Goal: Task Accomplishment & Management: Manage account settings

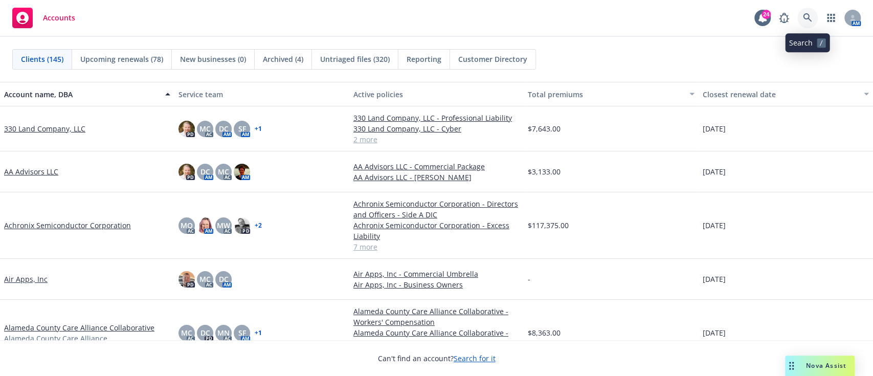
click at [798, 16] on link at bounding box center [807, 18] width 20 height 20
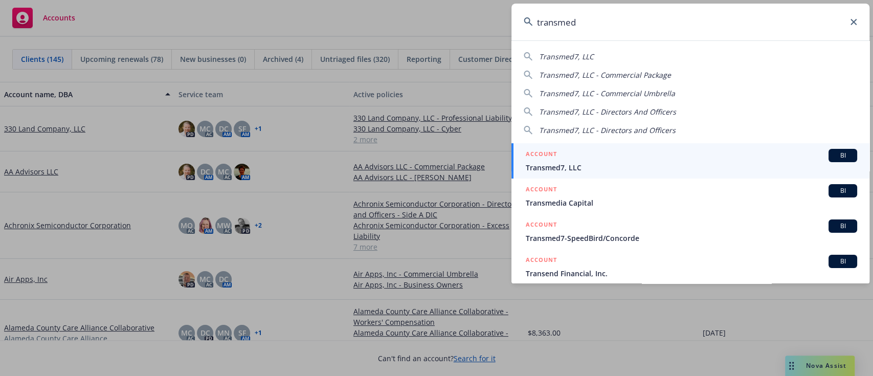
type input "transmed"
click at [581, 164] on span "Transmed7, LLC" at bounding box center [691, 167] width 331 height 11
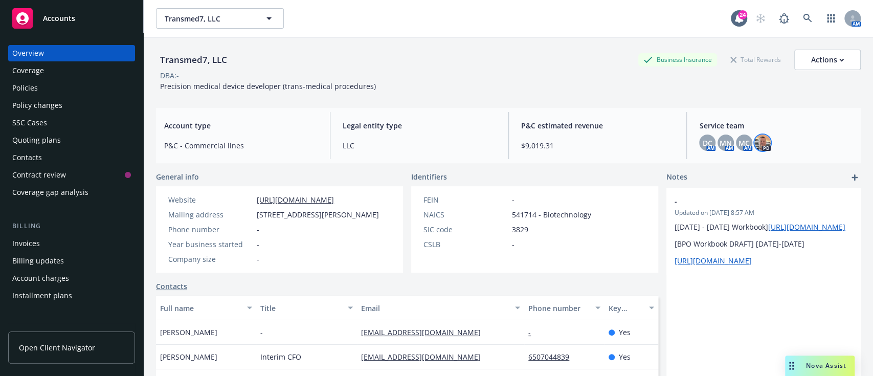
click at [757, 147] on img at bounding box center [762, 142] width 16 height 16
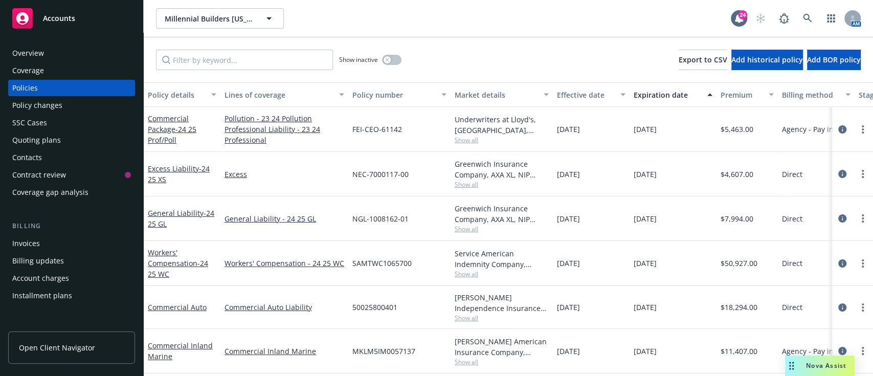
click at [390, 263] on span "SAMTWC1065700" at bounding box center [381, 263] width 59 height 11
copy span "SAMTWC1065700"
click at [36, 139] on div "Quoting plans" at bounding box center [36, 140] width 49 height 16
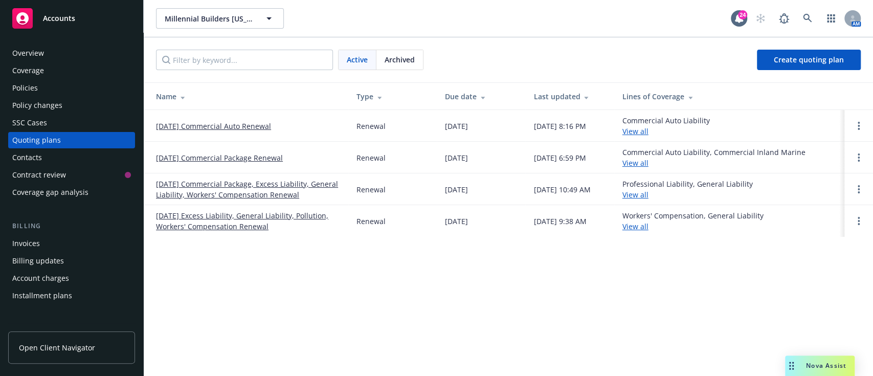
click at [238, 177] on td "[DATE] Commercial Package, Excess Liability, General Liability, Workers' Compen…" at bounding box center [246, 189] width 204 height 32
click at [241, 189] on link "[DATE] Commercial Package, Excess Liability, General Liability, Workers' Compen…" at bounding box center [248, 188] width 184 height 21
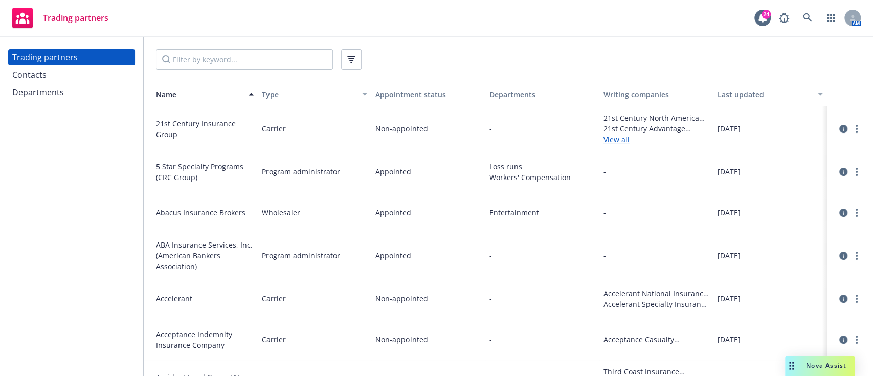
click at [48, 76] on div "Contacts" at bounding box center [71, 74] width 119 height 16
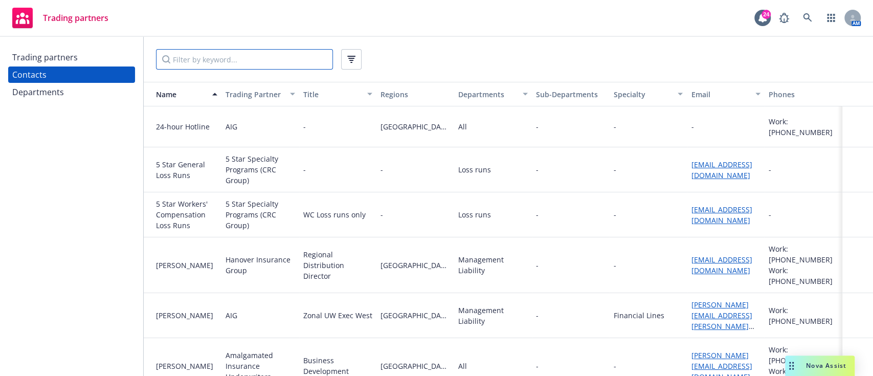
click at [256, 51] on input "Filter by keyword..." at bounding box center [244, 59] width 177 height 20
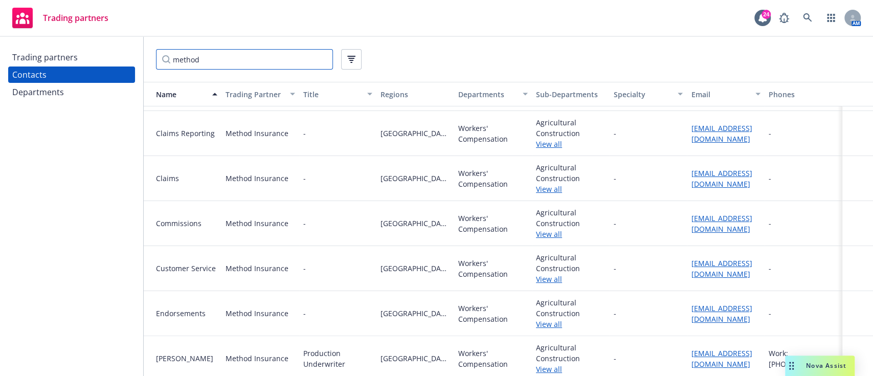
scroll to position [51, 0]
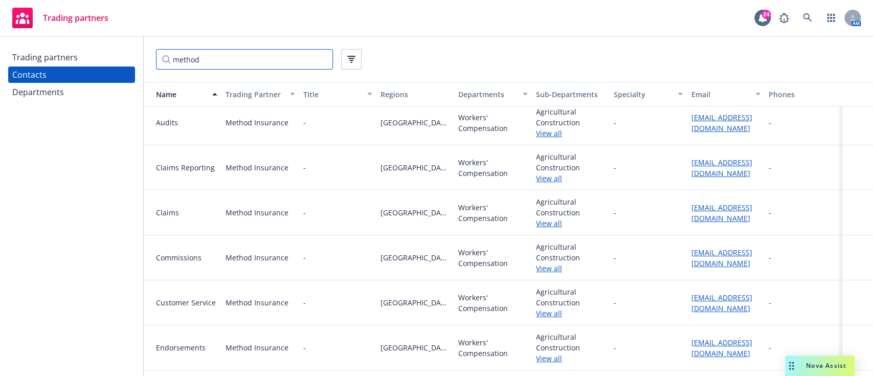
type input "method"
click at [772, 333] on div "-" at bounding box center [803, 347] width 78 height 45
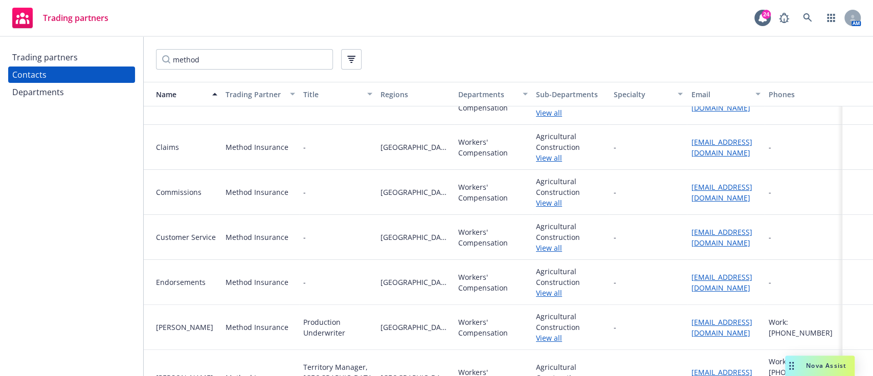
scroll to position [113, 0]
drag, startPoint x: 716, startPoint y: 223, endPoint x: 352, endPoint y: 268, distance: 367.3
click at [352, 268] on div "-" at bounding box center [338, 281] width 78 height 45
drag, startPoint x: 724, startPoint y: 224, endPoint x: 391, endPoint y: 259, distance: 335.2
click at [391, 259] on div "Northern California" at bounding box center [415, 281] width 78 height 45
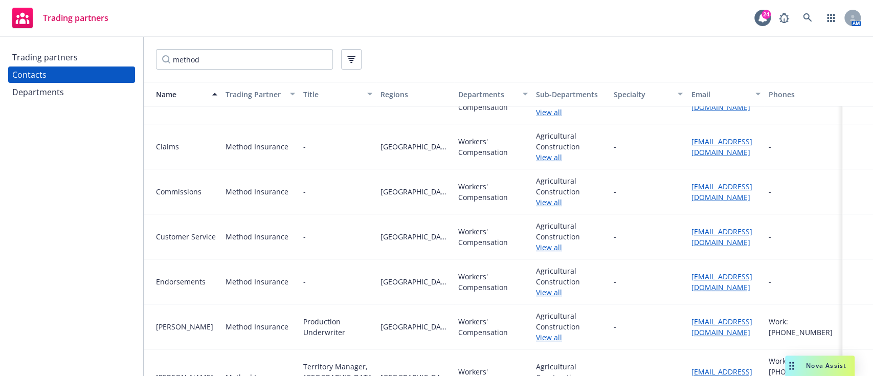
drag, startPoint x: 691, startPoint y: 252, endPoint x: 672, endPoint y: 236, distance: 24.7
click at [672, 236] on div "Customer Service Method Insurance - Northern California Workers' Compensation A…" at bounding box center [508, 236] width 729 height 45
copy div "customerservice@methodinsurance.com"
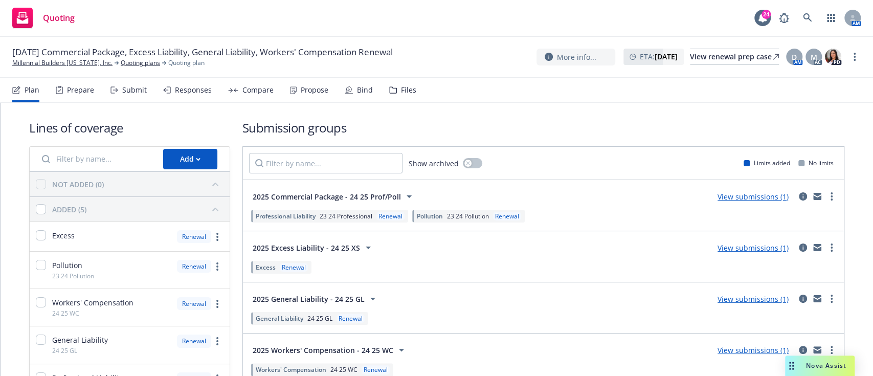
click at [401, 92] on div "Files" at bounding box center [408, 90] width 15 height 8
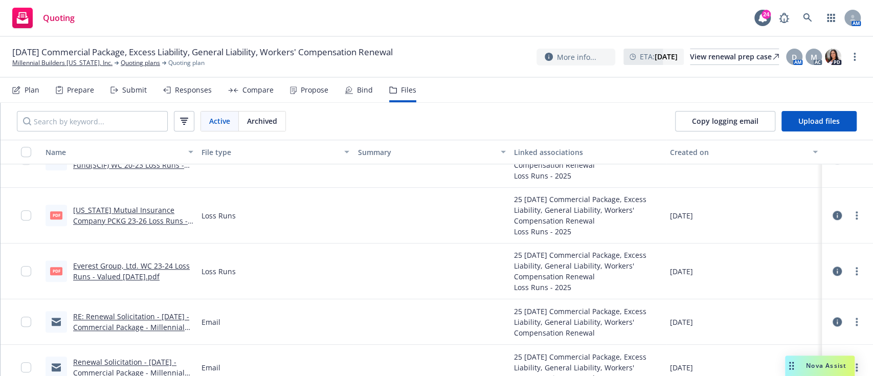
scroll to position [676, 0]
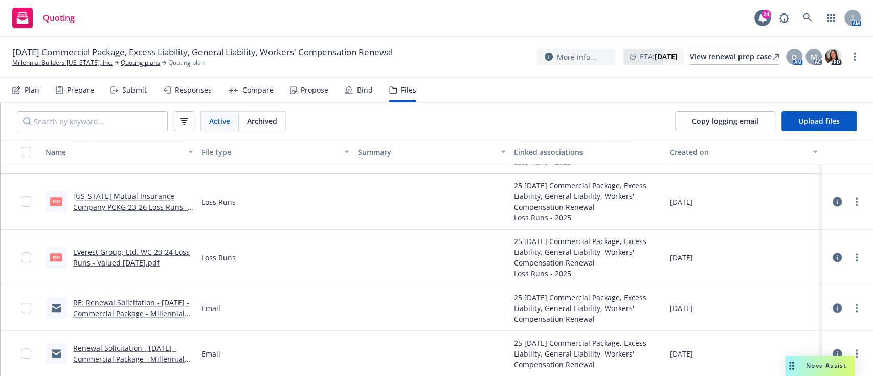
click at [176, 83] on div "Responses" at bounding box center [187, 90] width 49 height 25
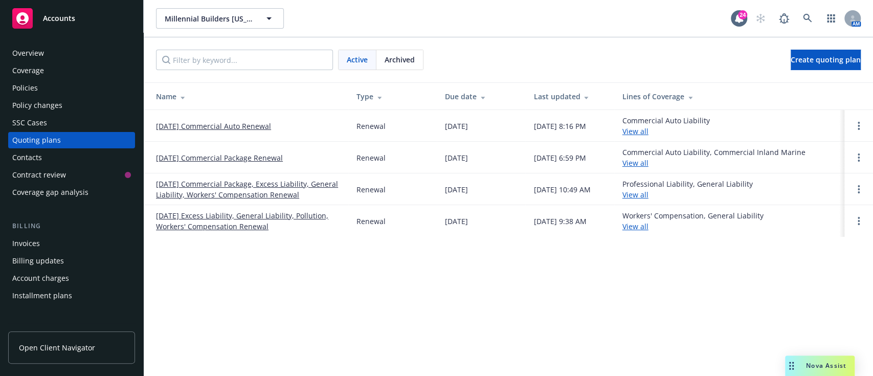
click at [210, 189] on link "10/16/25 Commercial Package, Excess Liability, General Liability, Workers' Comp…" at bounding box center [248, 188] width 184 height 21
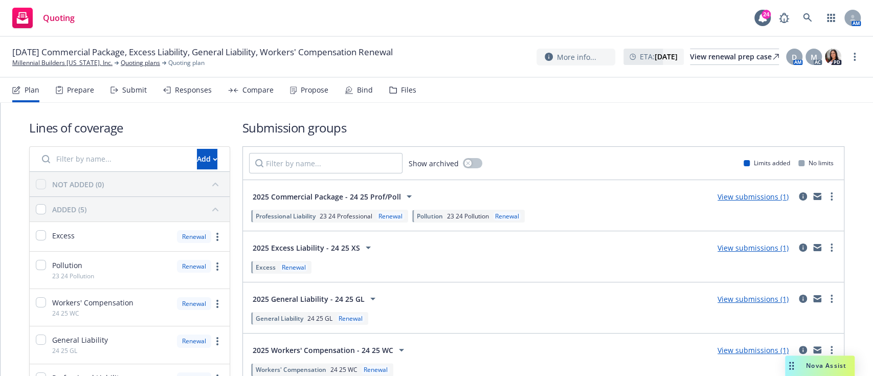
click at [192, 88] on div "Responses" at bounding box center [193, 90] width 37 height 8
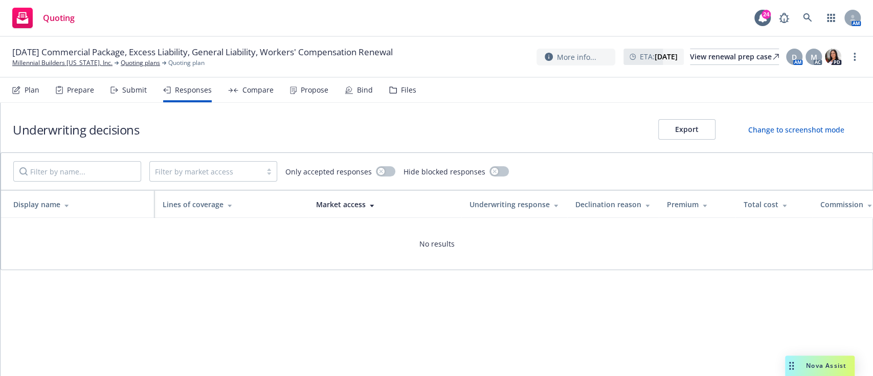
click at [128, 86] on div "Submit" at bounding box center [134, 90] width 25 height 8
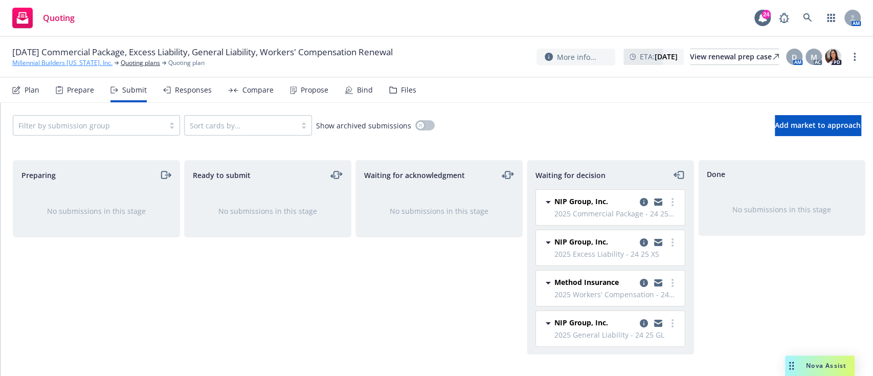
click at [72, 65] on link "Millennial Builders [US_STATE], Inc." at bounding box center [62, 62] width 100 height 9
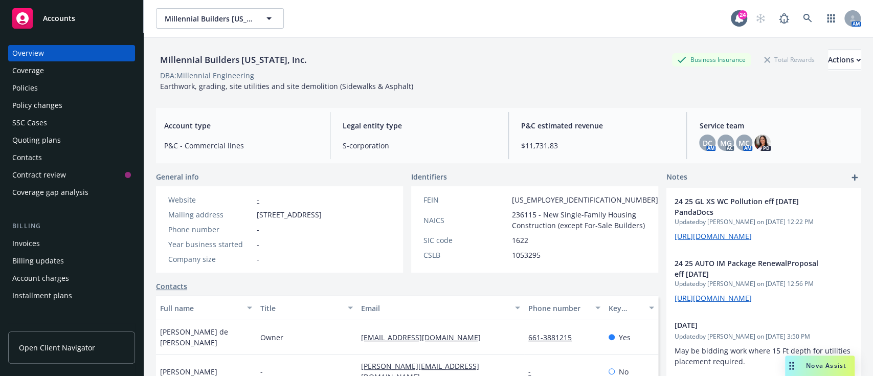
click at [24, 81] on div "Policies" at bounding box center [25, 88] width 26 height 16
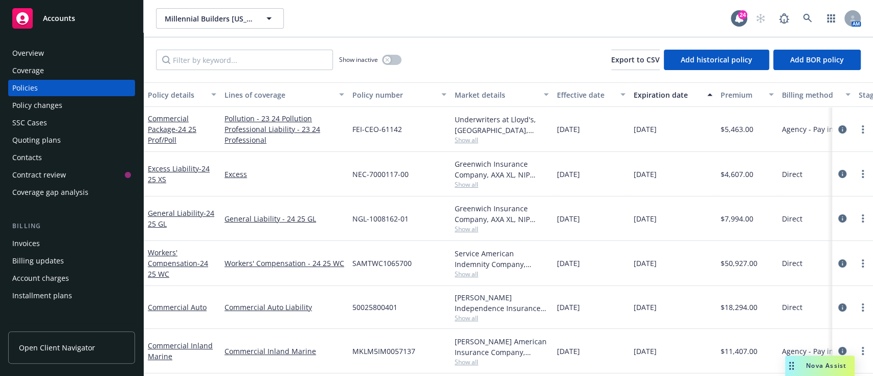
click at [389, 265] on span "SAMTWC1065700" at bounding box center [381, 263] width 59 height 11
copy span "SAMTWC1065700"
click at [468, 142] on span "Show all" at bounding box center [501, 139] width 94 height 9
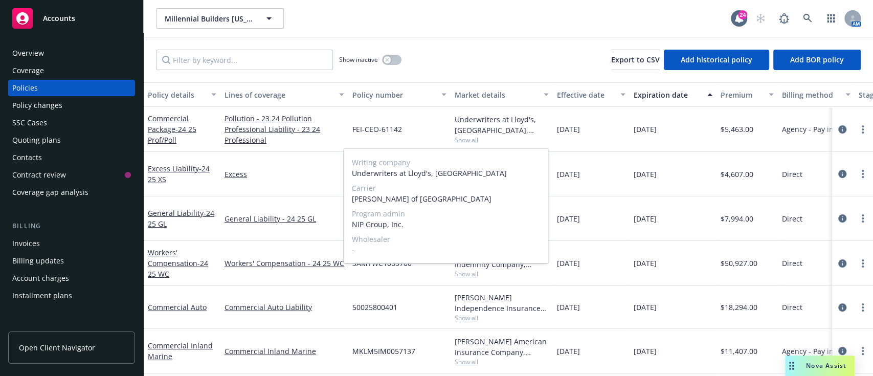
click at [468, 142] on span "Show all" at bounding box center [501, 139] width 94 height 9
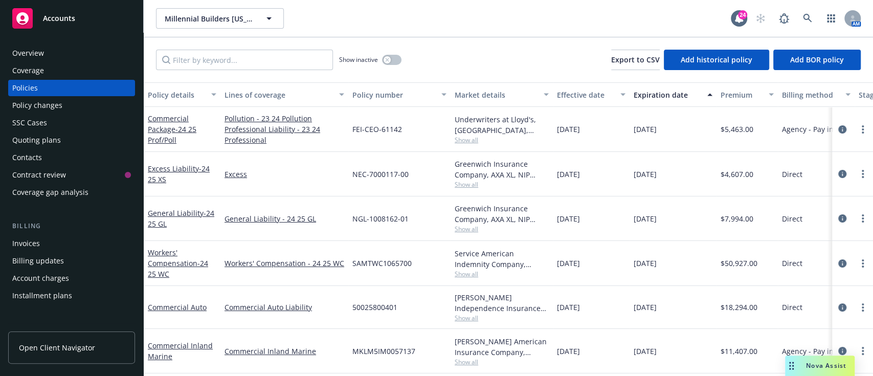
click at [470, 138] on span "Show all" at bounding box center [501, 139] width 94 height 9
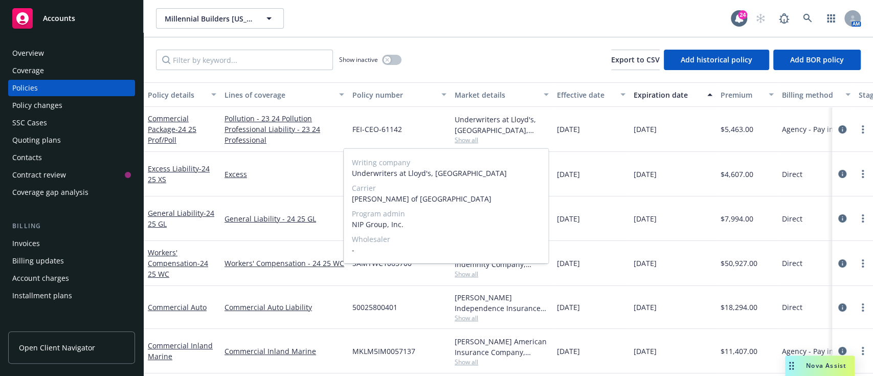
click at [470, 138] on span "Show all" at bounding box center [501, 139] width 94 height 9
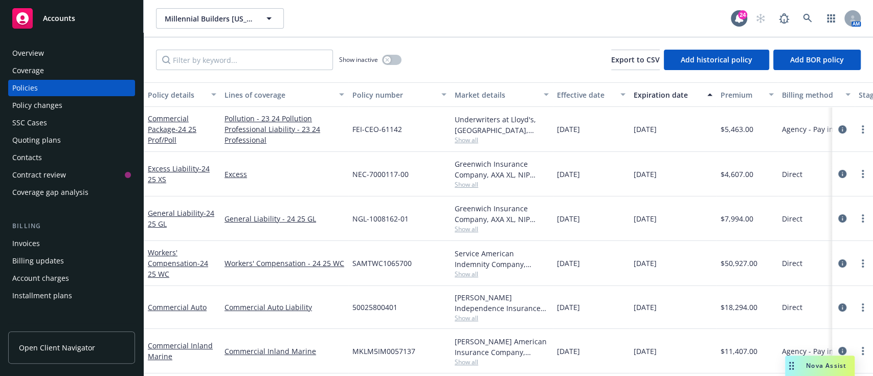
click at [462, 141] on span "Show all" at bounding box center [501, 139] width 94 height 9
click at [480, 133] on div "Underwriters at Lloyd's, London, Lloyd's of London, NIP Group, Inc." at bounding box center [501, 124] width 94 height 21
click at [474, 138] on span "Show all" at bounding box center [501, 139] width 94 height 9
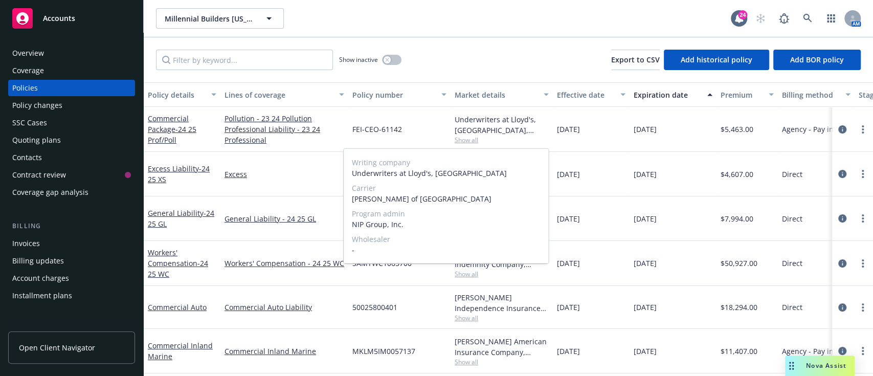
click at [474, 138] on span "Show all" at bounding box center [501, 139] width 94 height 9
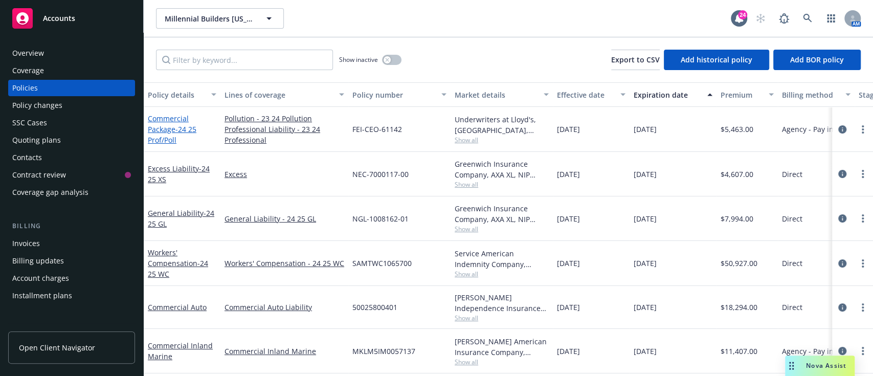
click at [184, 133] on span "- 24 25 Prof/Poll" at bounding box center [172, 134] width 49 height 20
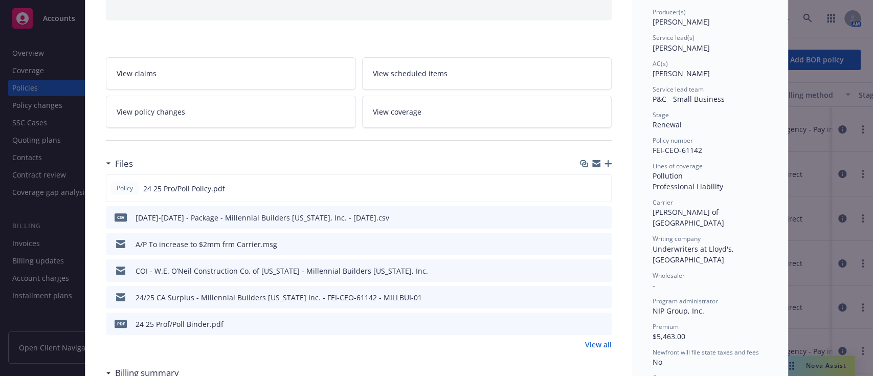
scroll to position [128, 0]
click at [597, 185] on icon "preview file" at bounding box center [601, 187] width 9 height 7
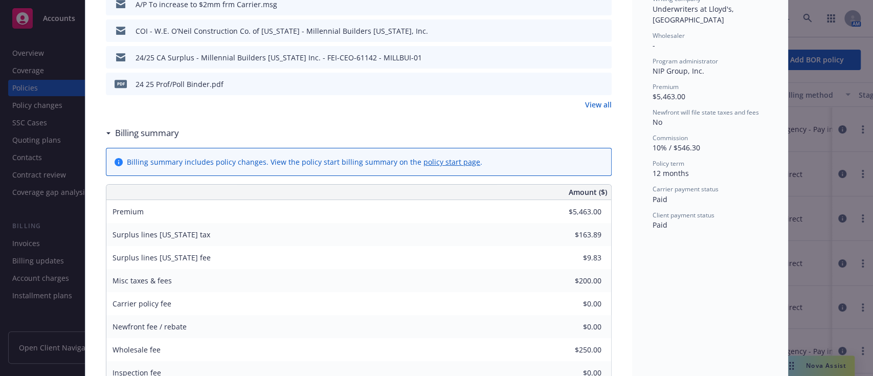
scroll to position [0, 0]
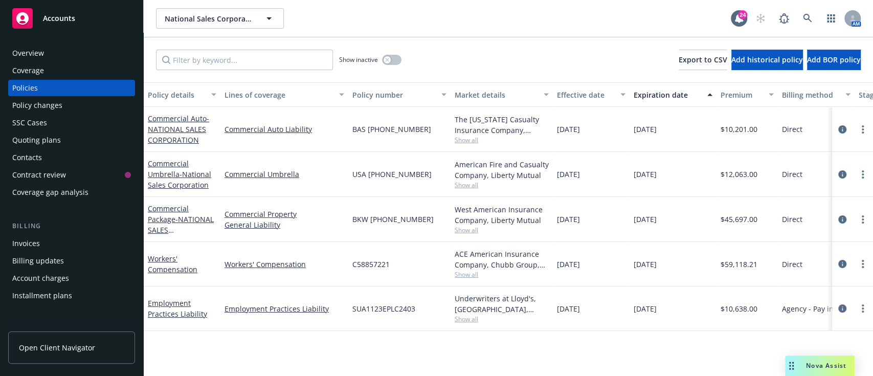
click at [74, 142] on div "Quoting plans" at bounding box center [71, 140] width 119 height 16
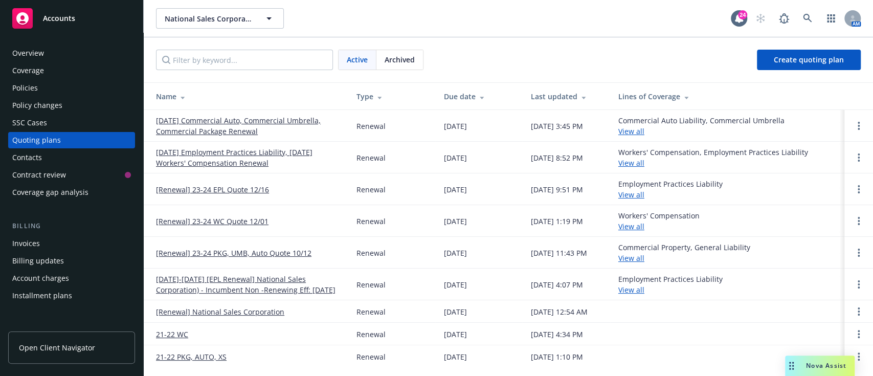
click at [226, 128] on link "[DATE] Commercial Auto, Commercial Umbrella, Commercial Package Renewal" at bounding box center [248, 125] width 184 height 21
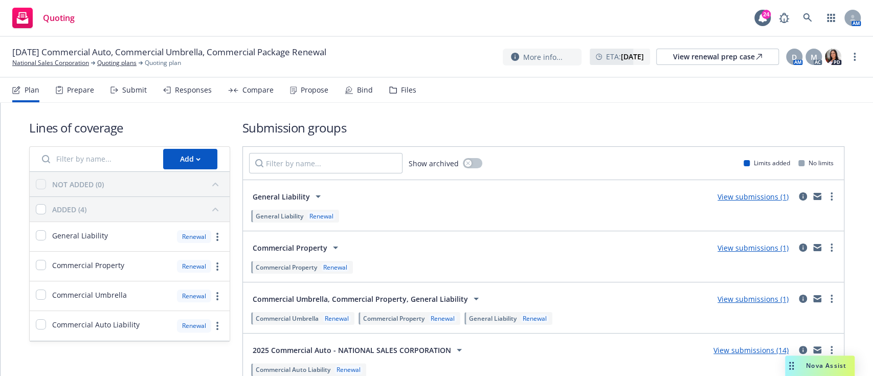
click at [128, 87] on div "Submit" at bounding box center [134, 90] width 25 height 8
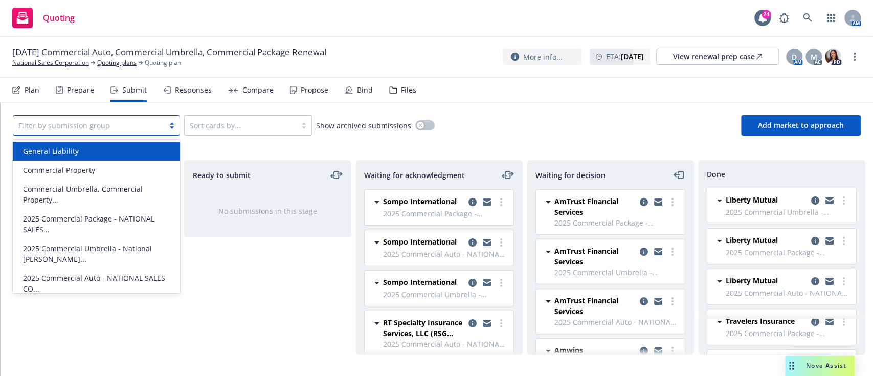
click at [116, 116] on div "Filter by submission group" at bounding box center [96, 125] width 167 height 20
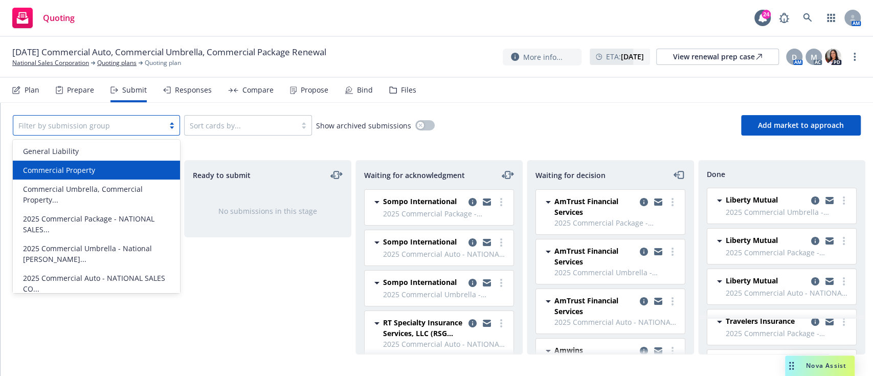
click at [93, 169] on span "Commercial Property" at bounding box center [59, 170] width 72 height 11
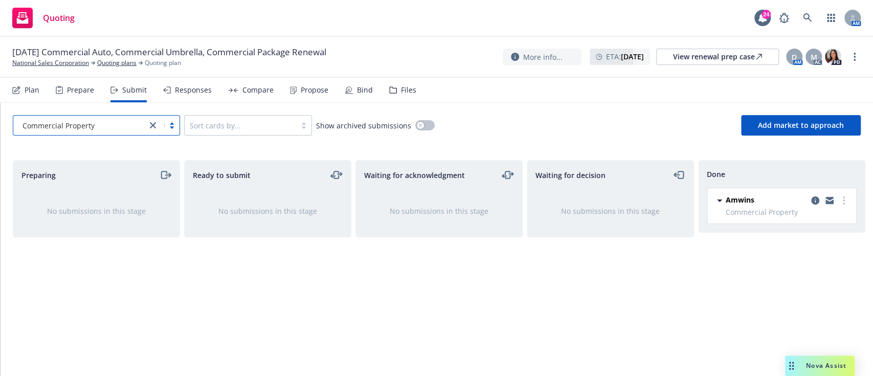
scroll to position [0, 4]
click at [499, 221] on div "No submissions in this stage" at bounding box center [435, 210] width 166 height 43
drag, startPoint x: 769, startPoint y: 198, endPoint x: 719, endPoint y: 209, distance: 51.6
click at [719, 209] on div "Amwins Commercial Property" at bounding box center [777, 205] width 136 height 23
click at [719, 209] on div at bounding box center [715, 201] width 12 height 15
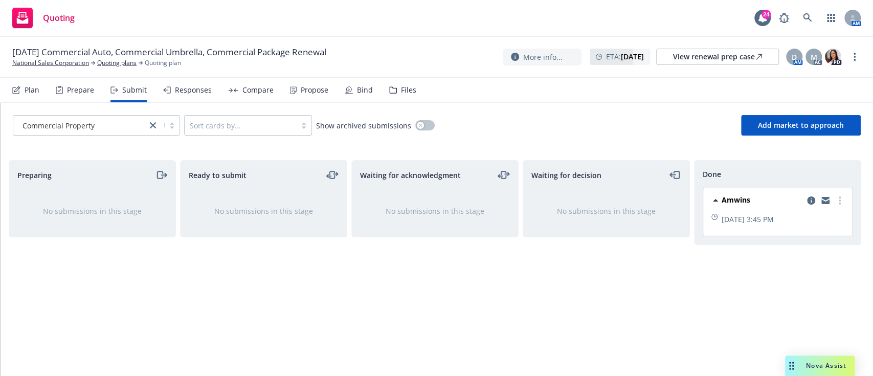
click at [205, 96] on div "Responses" at bounding box center [187, 90] width 49 height 25
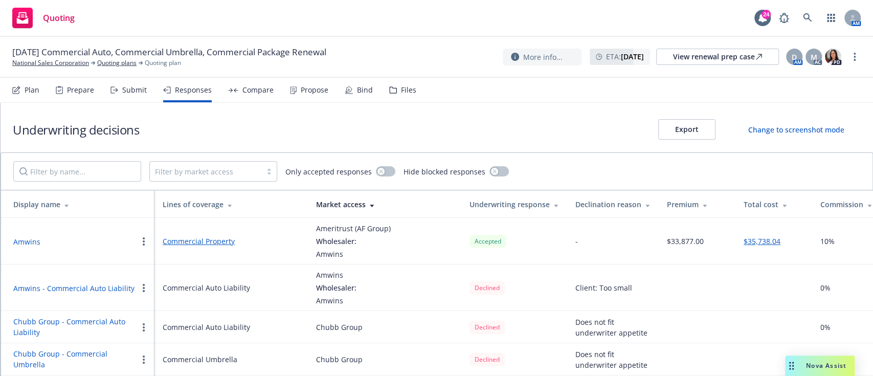
scroll to position [0, 104]
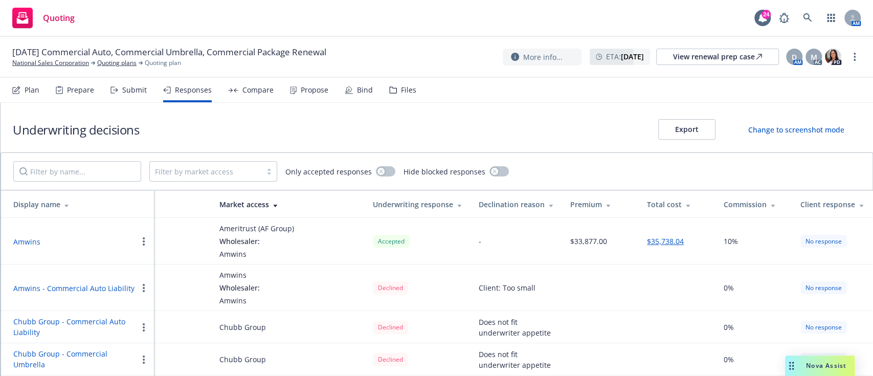
click at [31, 242] on button "Amwins" at bounding box center [26, 241] width 27 height 11
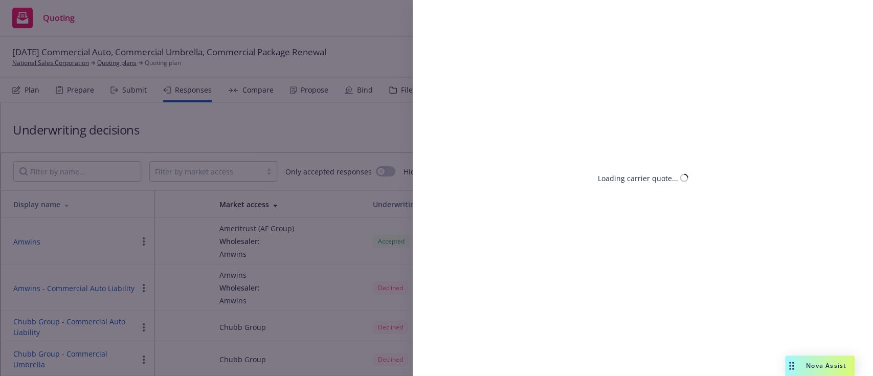
select select "CA"
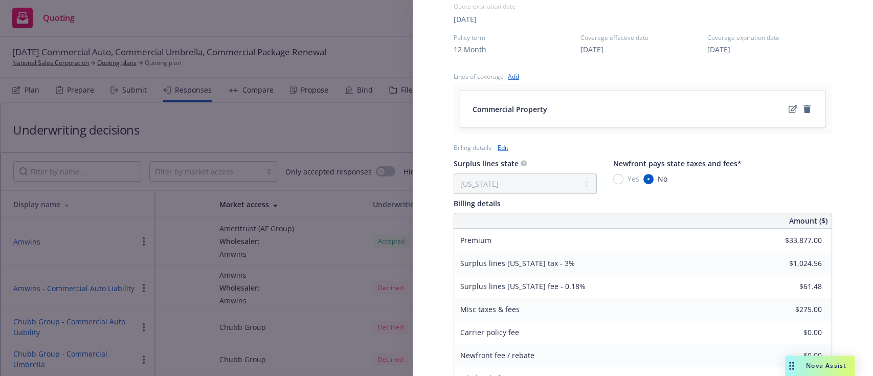
scroll to position [395, 0]
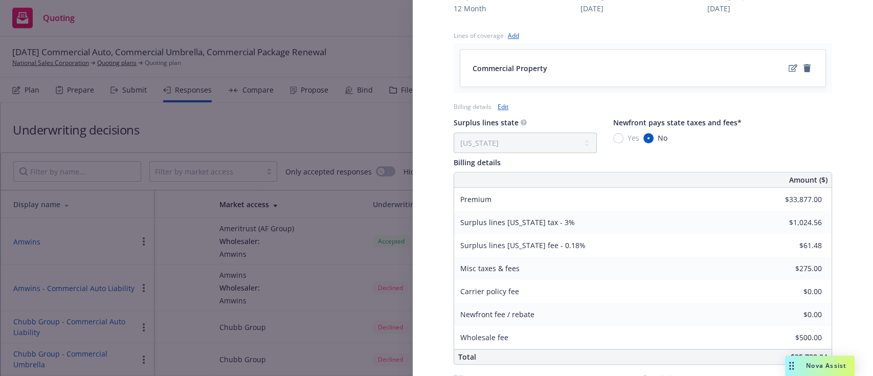
click at [356, 270] on div "Display Name Amwins Carrier Ameritrust (AF Group) Writing company Century Suret…" at bounding box center [436, 188] width 873 height 376
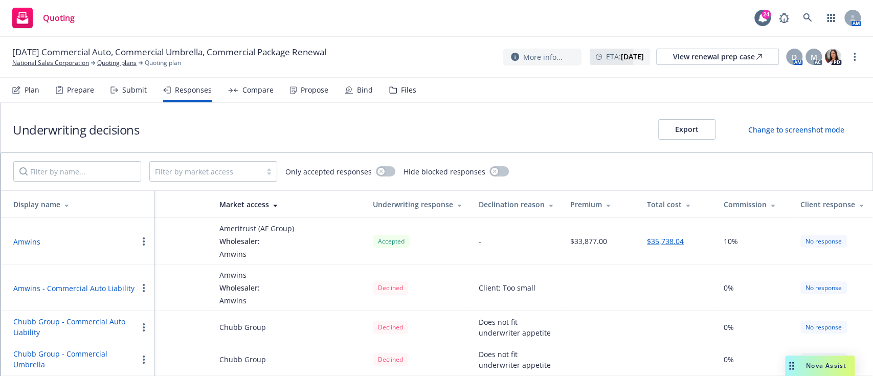
click at [145, 89] on div "Plan Prepare Submit Responses Compare Propose Bind Files" at bounding box center [214, 90] width 404 height 25
click at [265, 87] on div "Compare" at bounding box center [257, 90] width 31 height 8
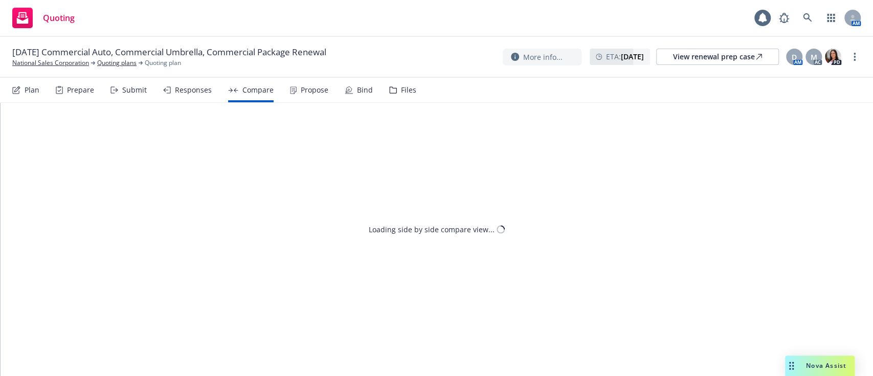
click at [187, 82] on div "Responses" at bounding box center [187, 90] width 49 height 25
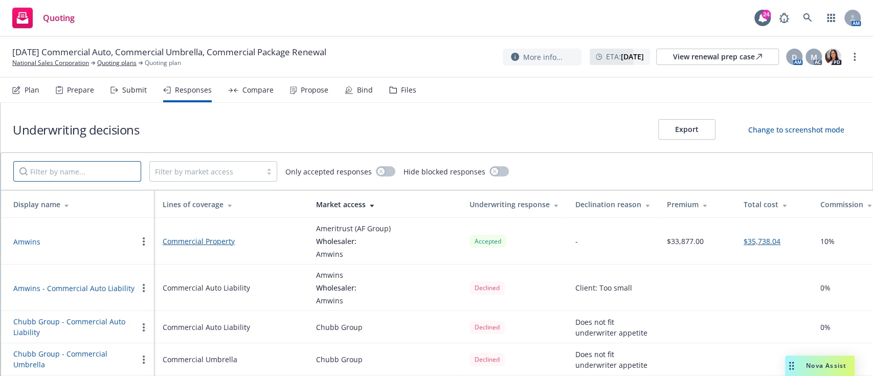
click at [89, 166] on input "Filter by name..." at bounding box center [77, 171] width 128 height 20
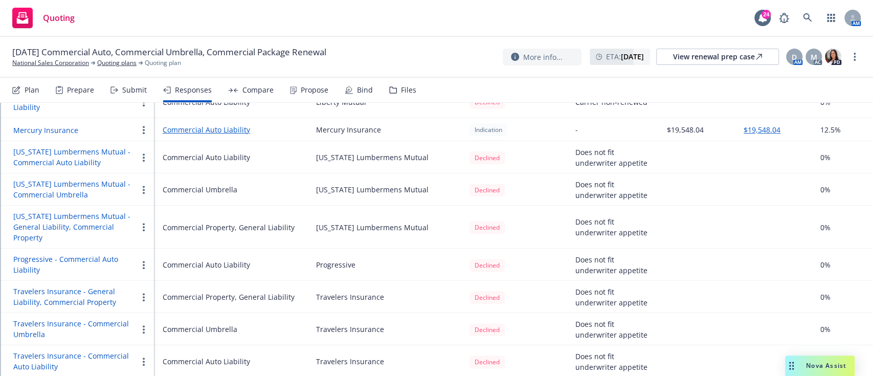
scroll to position [595, 0]
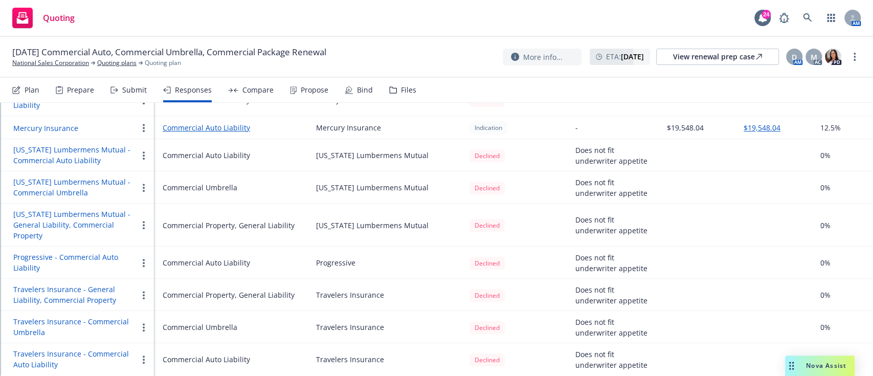
drag, startPoint x: 445, startPoint y: 239, endPoint x: 405, endPoint y: 288, distance: 63.2
click at [405, 289] on div "Travelers Insurance" at bounding box center [384, 294] width 137 height 11
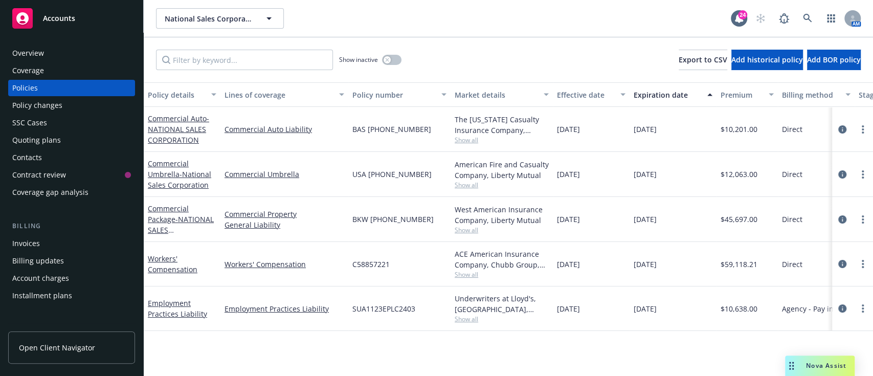
click at [45, 135] on div "Quoting plans" at bounding box center [36, 140] width 49 height 16
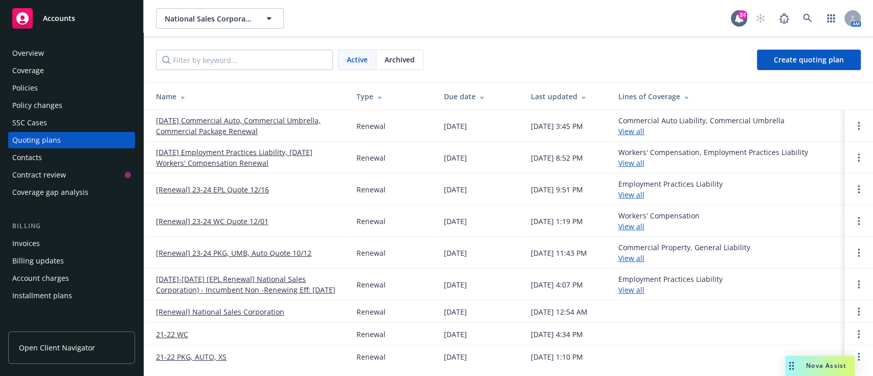
click at [213, 125] on link "10/12/25 Commercial Auto, Commercial Umbrella, Commercial Package Renewal" at bounding box center [248, 125] width 184 height 21
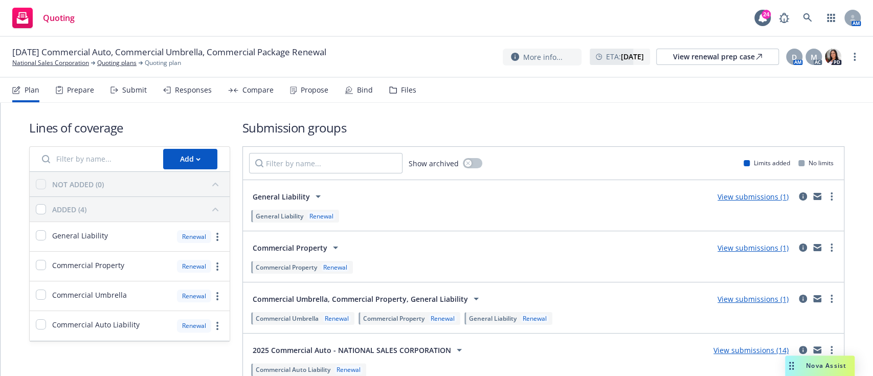
click at [307, 94] on div "Propose" at bounding box center [315, 90] width 28 height 8
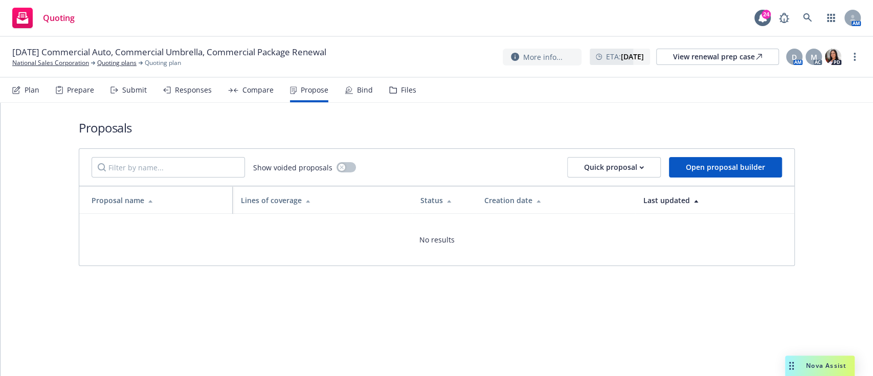
click at [249, 95] on div "Compare" at bounding box center [250, 90] width 45 height 25
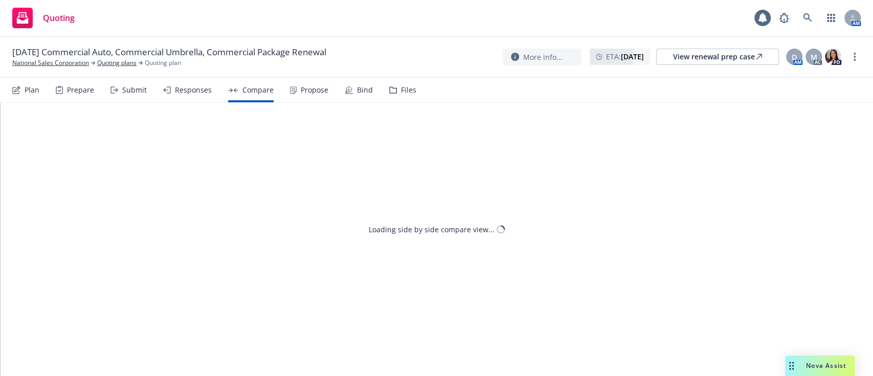
click at [177, 84] on div "Responses" at bounding box center [187, 90] width 49 height 25
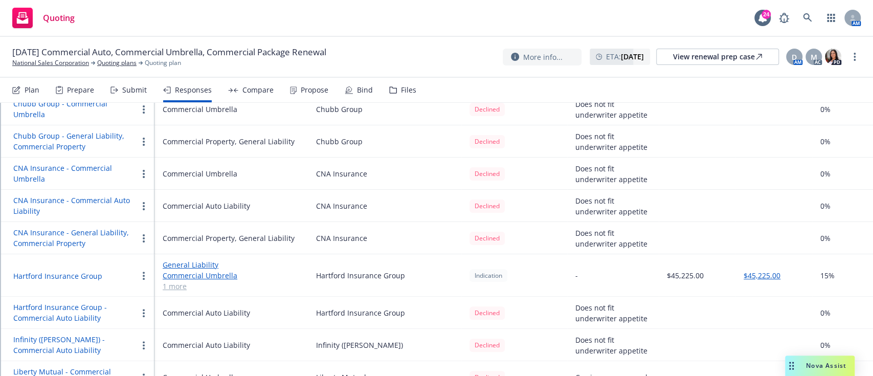
scroll to position [250, 0]
click at [314, 310] on td "Hartford Insurance Group" at bounding box center [384, 312] width 153 height 32
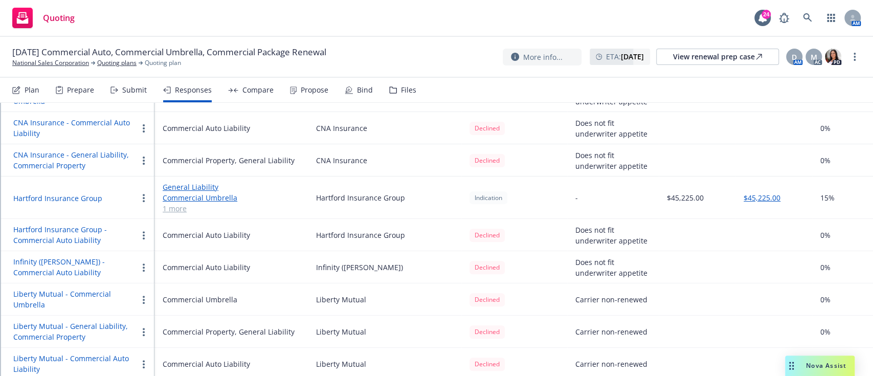
scroll to position [328, 0]
click at [176, 203] on link "1 more" at bounding box center [231, 207] width 137 height 11
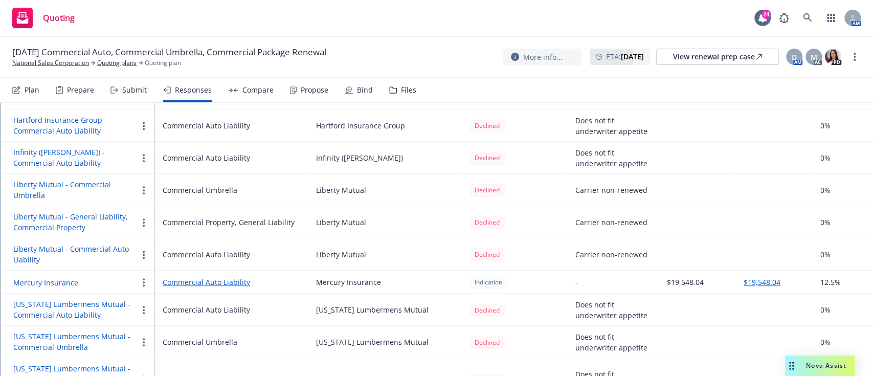
scroll to position [606, 0]
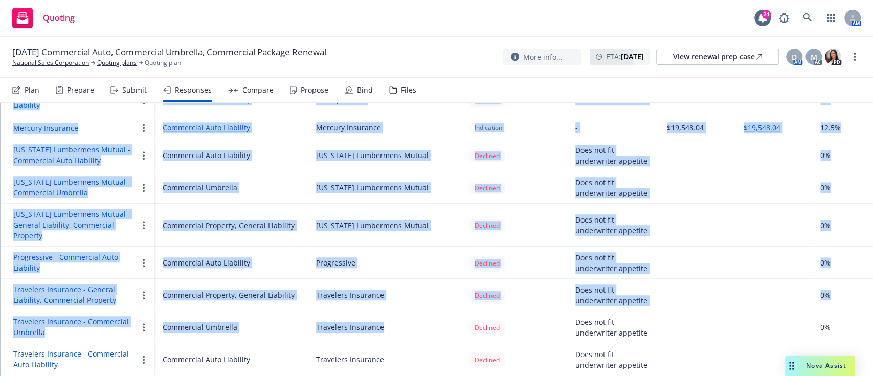
drag, startPoint x: 429, startPoint y: 329, endPoint x: 417, endPoint y: 384, distance: 56.4
click at [417, 375] on html "Quoting 24 AM [DATE] Commercial Auto, Commercial Umbrella, Commercial Package R…" at bounding box center [436, 188] width 873 height 376
click at [402, 311] on td "Travelers Insurance" at bounding box center [384, 327] width 153 height 32
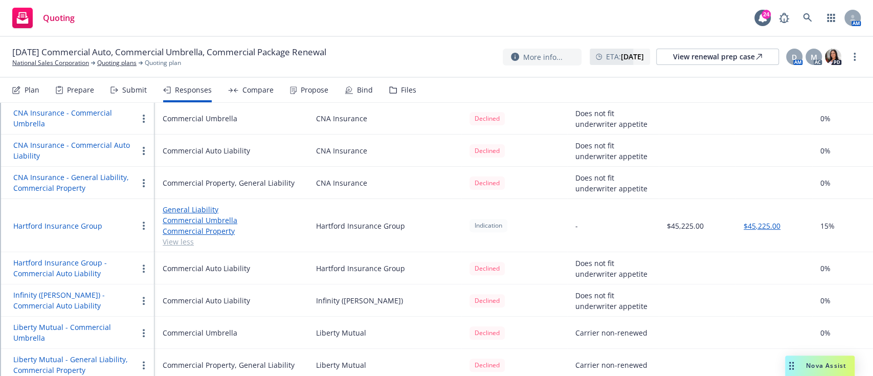
scroll to position [306, 0]
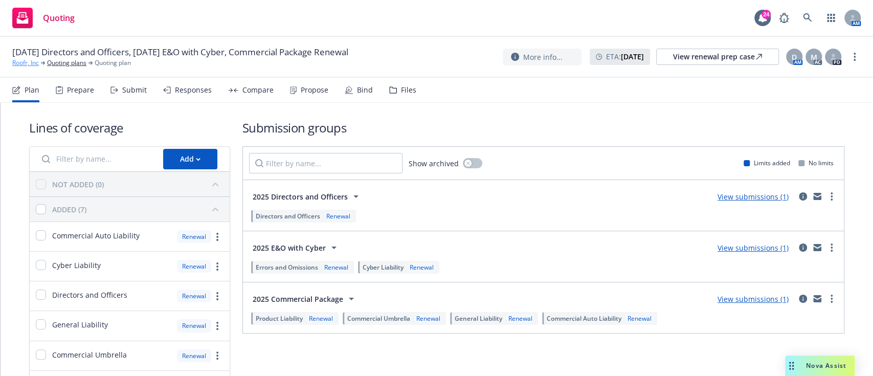
click at [25, 59] on link "Roofr, Inc" at bounding box center [25, 62] width 27 height 9
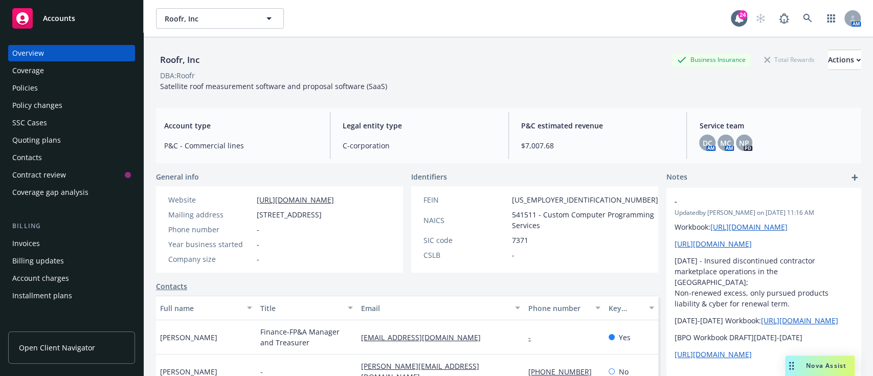
click at [27, 87] on div "Policies" at bounding box center [25, 88] width 26 height 16
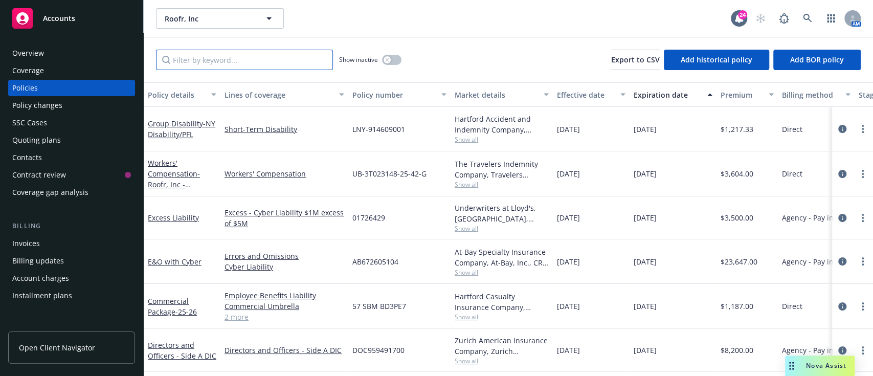
click at [271, 52] on input "Filter by keyword..." at bounding box center [244, 60] width 177 height 20
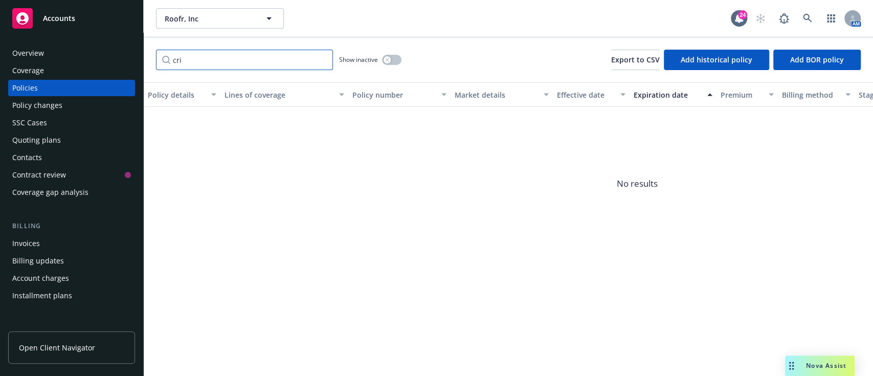
type input "cri"
click at [72, 137] on div "Quoting plans" at bounding box center [71, 140] width 119 height 16
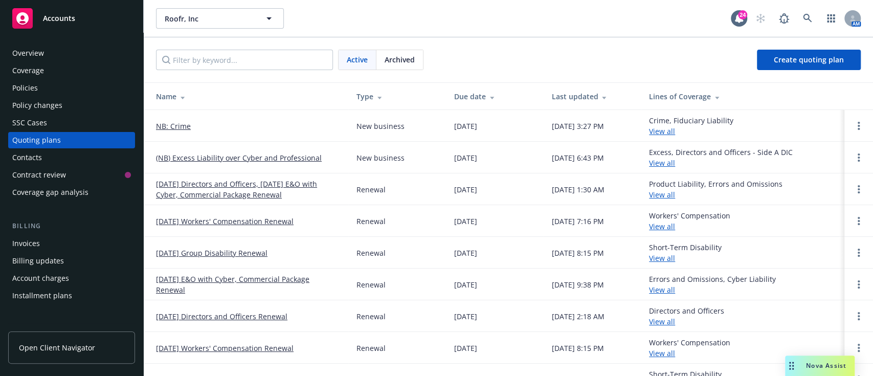
click at [171, 130] on link "NB: Crime" at bounding box center [173, 126] width 35 height 11
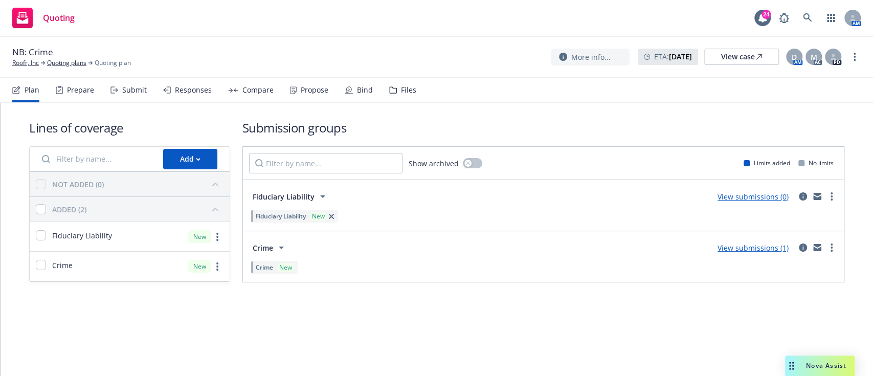
click at [349, 97] on div "Bind" at bounding box center [359, 90] width 28 height 25
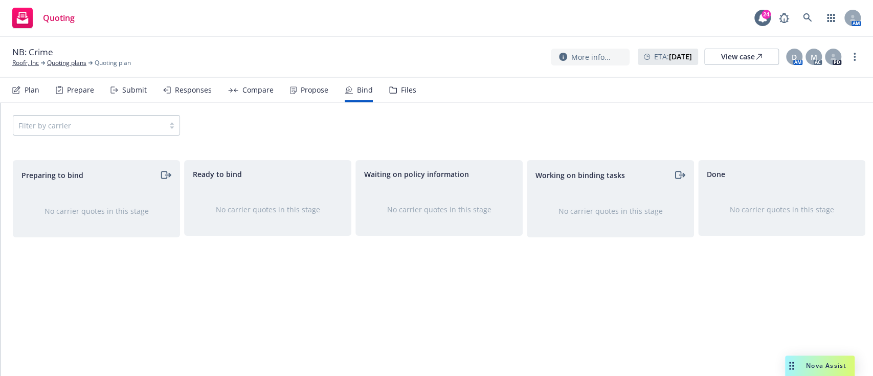
click at [310, 86] on div "Propose" at bounding box center [315, 90] width 28 height 8
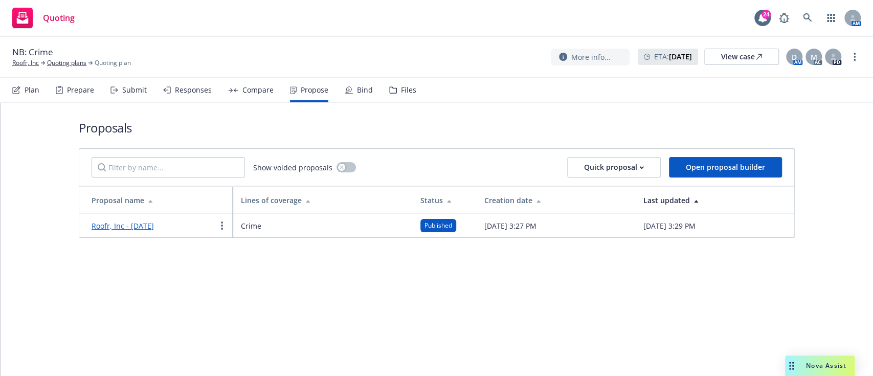
click at [363, 96] on div "Bind" at bounding box center [359, 90] width 28 height 25
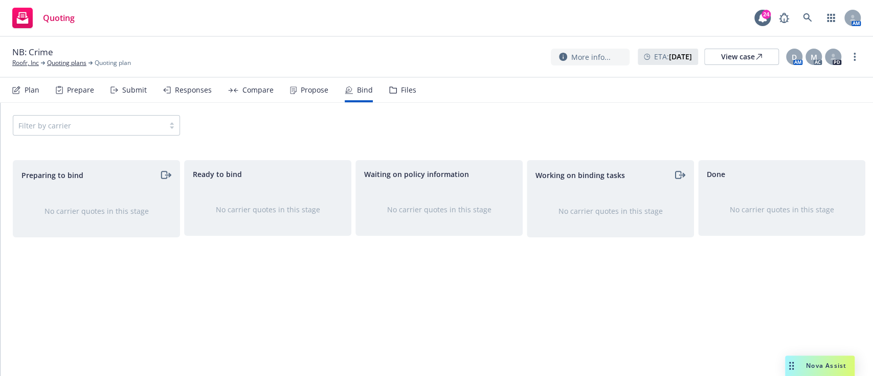
click at [135, 129] on div "Filter by carrier" at bounding box center [96, 125] width 167 height 20
click at [147, 125] on div "Filter by carrier" at bounding box center [96, 125] width 167 height 20
click at [164, 140] on div "Filter by carrier" at bounding box center [437, 125] width 872 height 45
click at [182, 87] on div "Responses" at bounding box center [193, 90] width 37 height 8
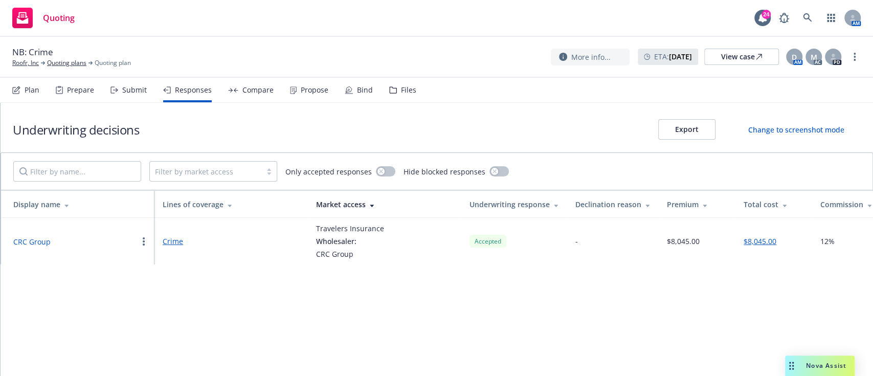
click at [257, 86] on div "Compare" at bounding box center [257, 90] width 31 height 8
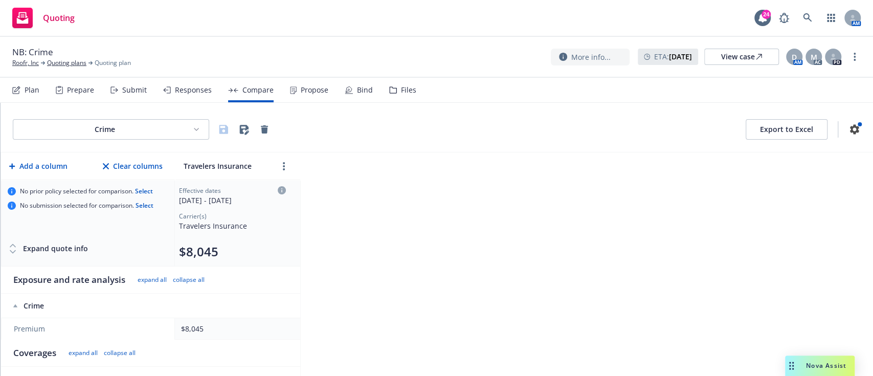
click at [309, 92] on div "Propose" at bounding box center [315, 90] width 28 height 8
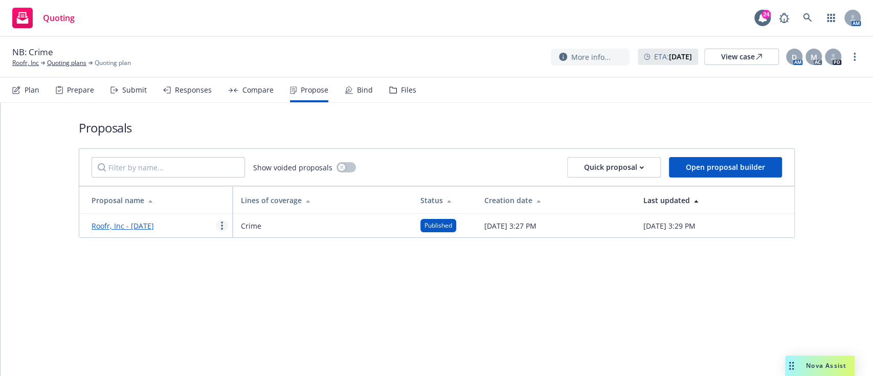
click at [222, 227] on icon "more" at bounding box center [222, 225] width 2 height 8
click at [269, 286] on span "Log client response" at bounding box center [261, 291] width 91 height 10
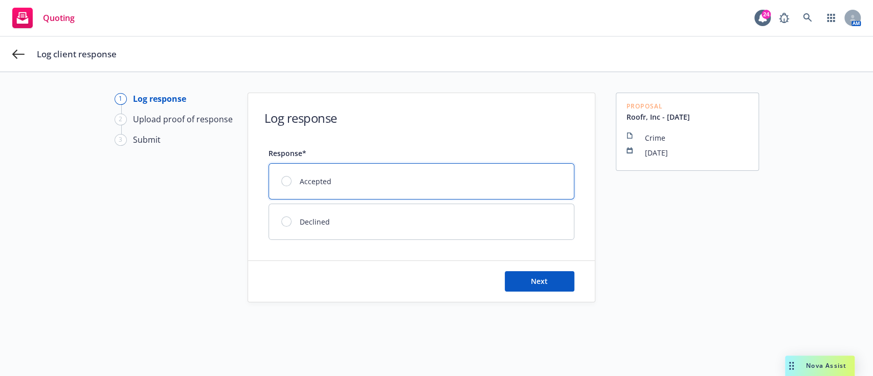
click at [281, 181] on div at bounding box center [286, 181] width 10 height 10
click at [559, 285] on button "Next" at bounding box center [540, 281] width 70 height 20
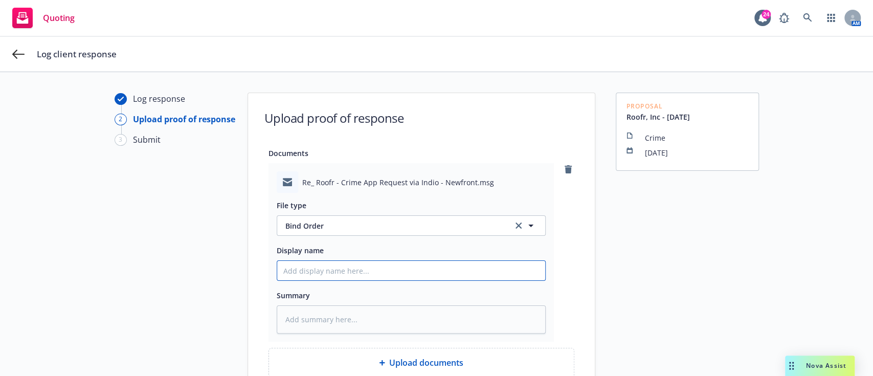
click at [406, 271] on input "Display name" at bounding box center [411, 270] width 268 height 19
type textarea "x"
type input "C"
type textarea "x"
type input "Cr"
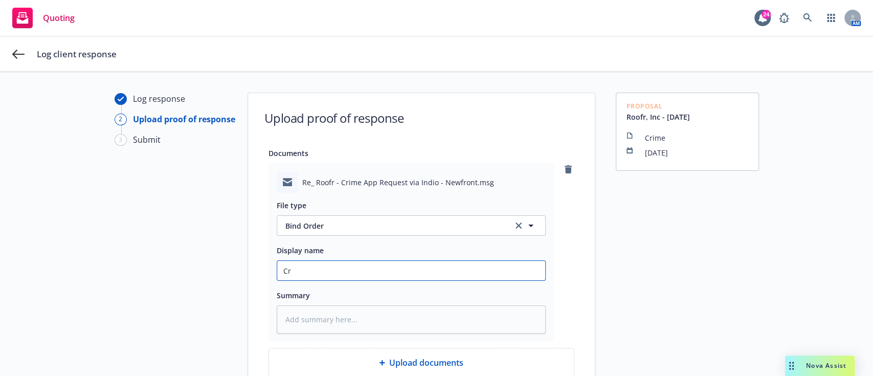
type textarea "x"
type input "Cri"
type textarea "x"
type input "Crim"
type textarea "x"
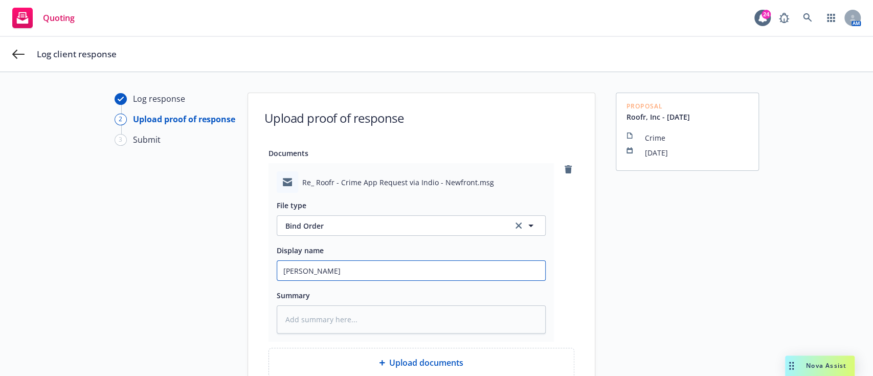
type input "Crime"
type textarea "x"
type input "Crime"
type textarea "x"
type input "Crime B"
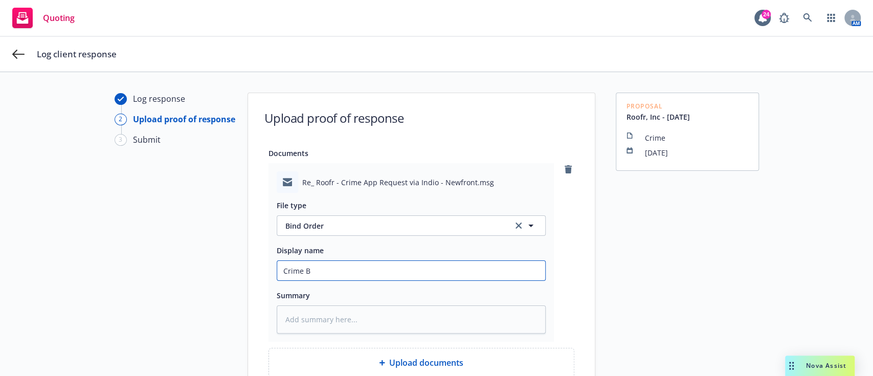
type textarea "x"
type input "Crime Bi"
type textarea "x"
type input "Crime Bin"
type textarea "x"
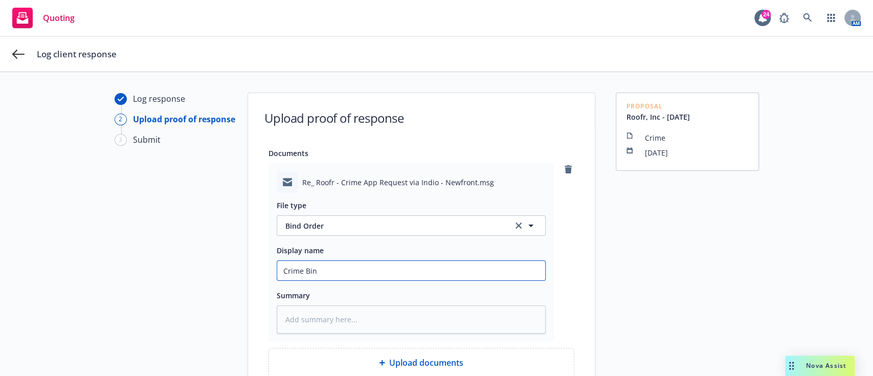
type input "Crime Bind"
type textarea "x"
type input "Crime Binda"
type textarea "x"
type input "Crime Bind"
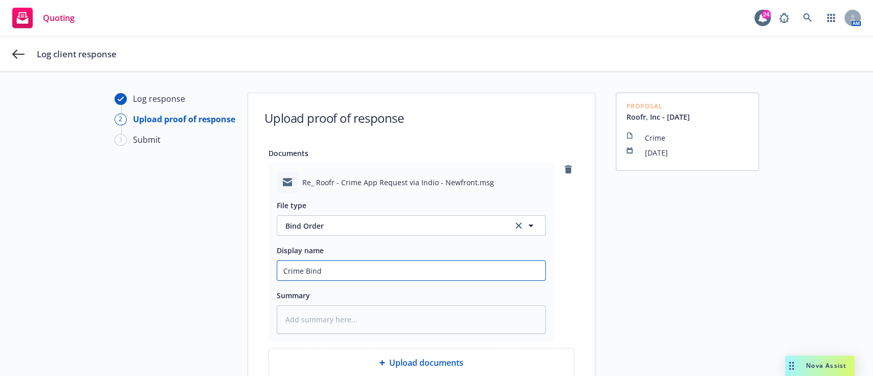
type textarea "x"
type input "Crime Bin"
type textarea "x"
type input "Crime Bi"
type textarea "x"
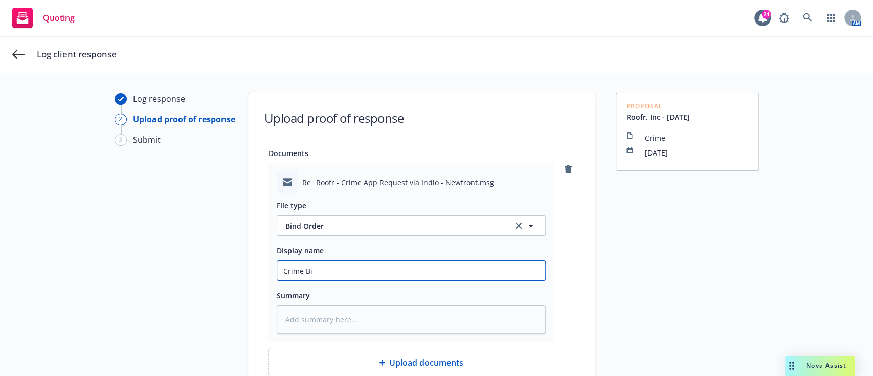
type input "Crime B"
type textarea "x"
type input "Crime"
type textarea "x"
type input "Crime"
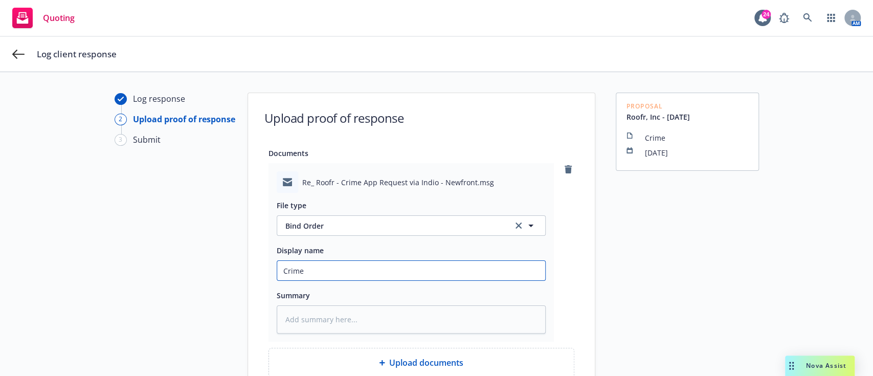
type textarea "x"
type input "Crim"
type textarea "x"
type input "Cri"
type textarea "x"
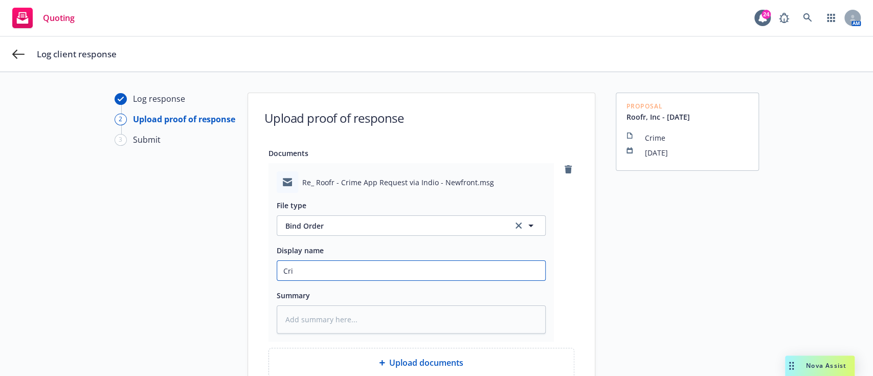
type input "Cr"
type textarea "x"
type input "C"
type textarea "x"
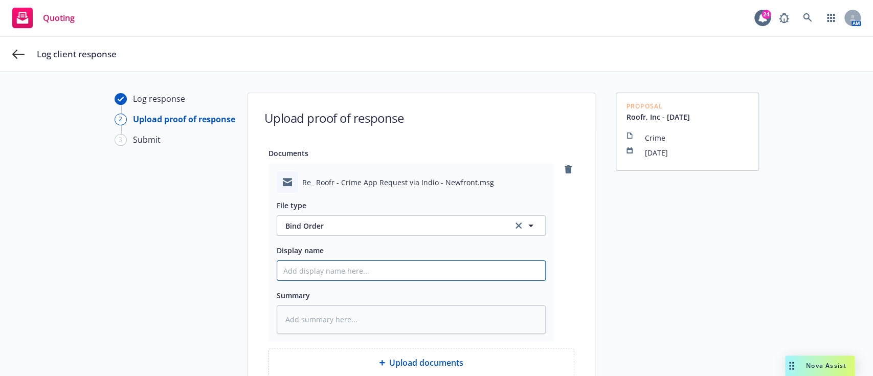
type input "2"
type textarea "x"
type input "25"
type textarea "x"
type input "25."
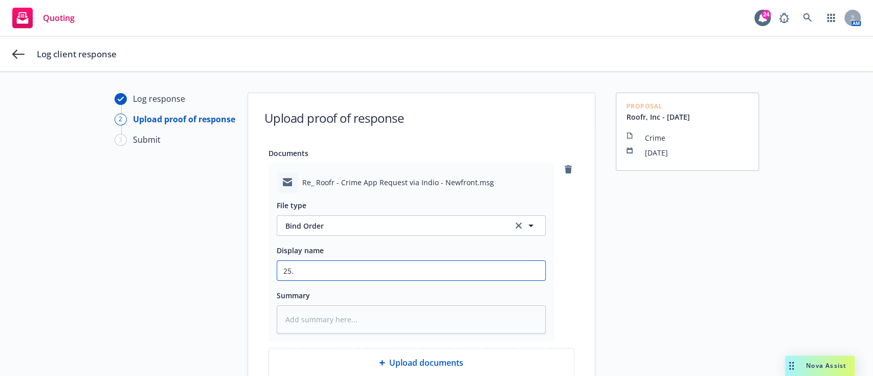
type textarea "x"
type input "25.2"
type textarea "x"
type input "25.26"
type textarea "x"
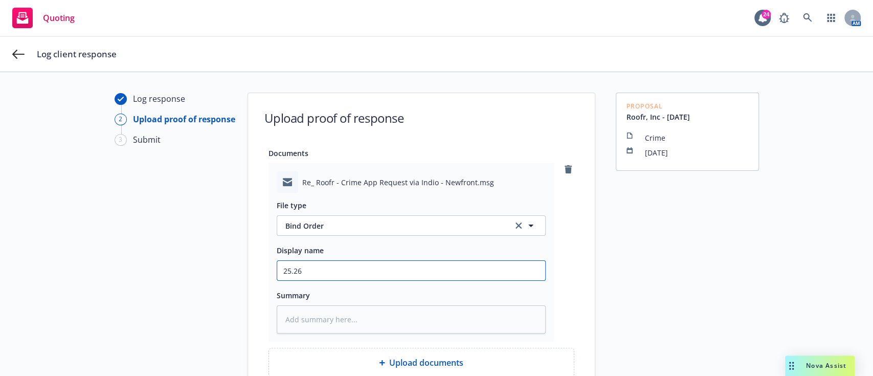
type input "25.26"
type textarea "x"
type input "25.26 C"
type textarea "x"
type input "25.26 Cr"
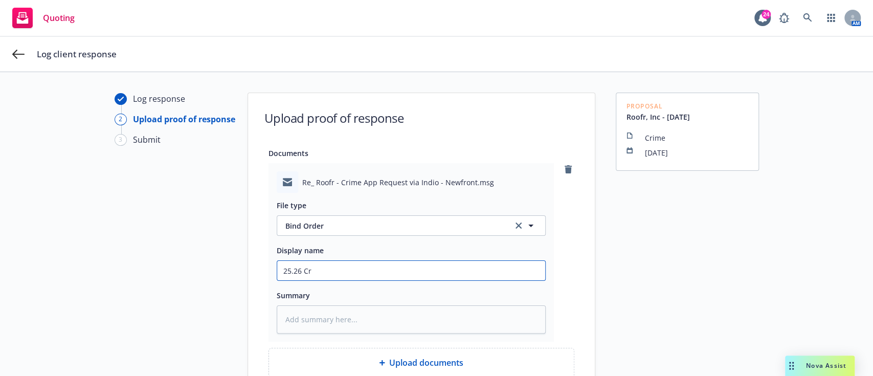
type textarea "x"
type input "25.26 Cri"
type textarea "x"
type input "25.26 Crim"
type textarea "x"
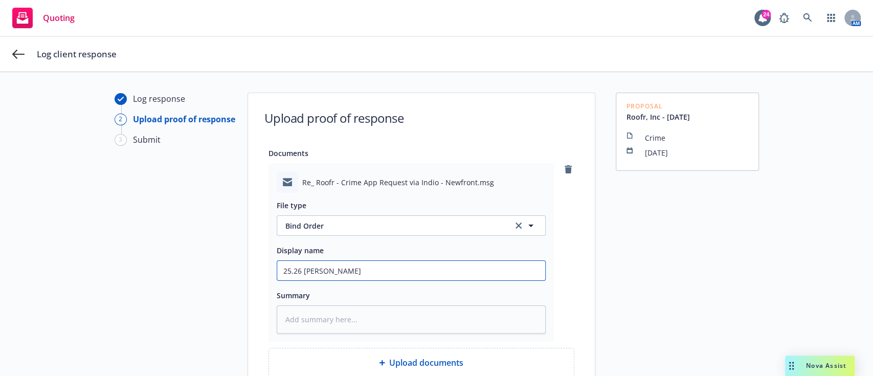
type input "25.26 Crime"
type textarea "x"
type input "25.26 Crime"
type textarea "x"
type input "25.26 Crime N"
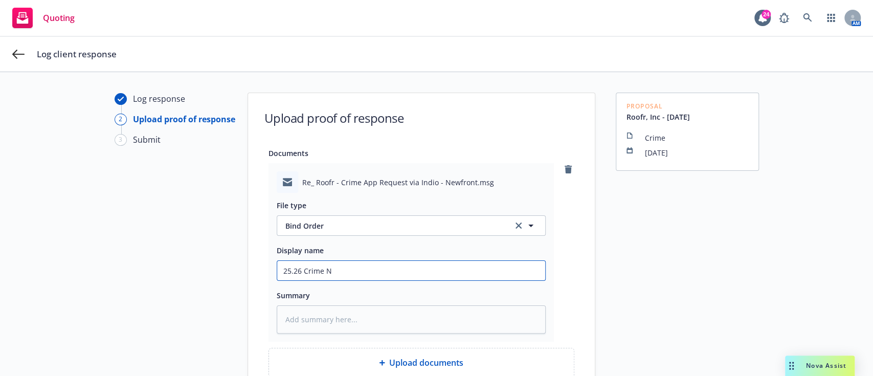
type textarea "x"
type input "25.26 Crime NB"
type textarea "x"
type input "25.26 Crime NB"
type textarea "x"
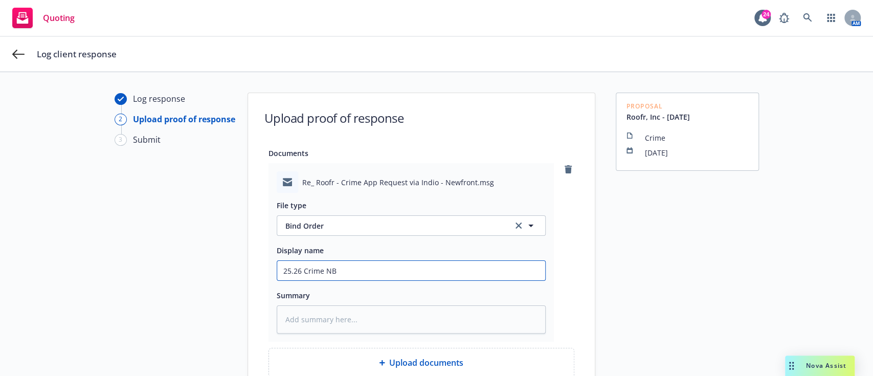
type input "25.26 Crime NB -"
type textarea "x"
type input "25.26 Crime NB -"
type textarea "x"
type input "25.26 Crime NB - B"
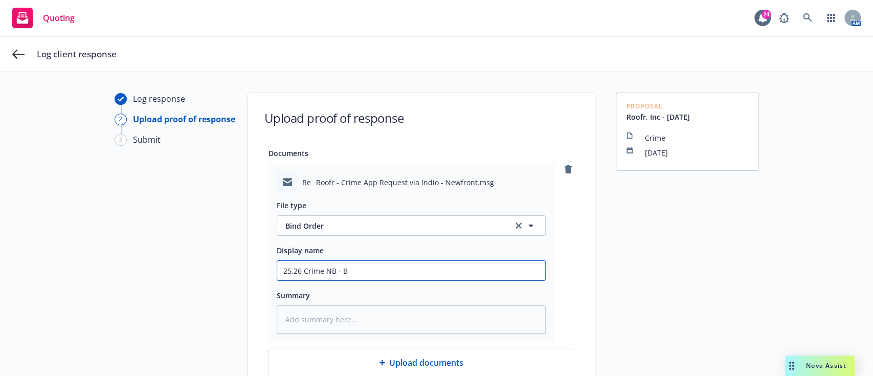
type textarea "x"
type input "25.26 Crime NB - Bi"
type textarea "x"
type input "25.26 Crime NB - Bin"
type textarea "x"
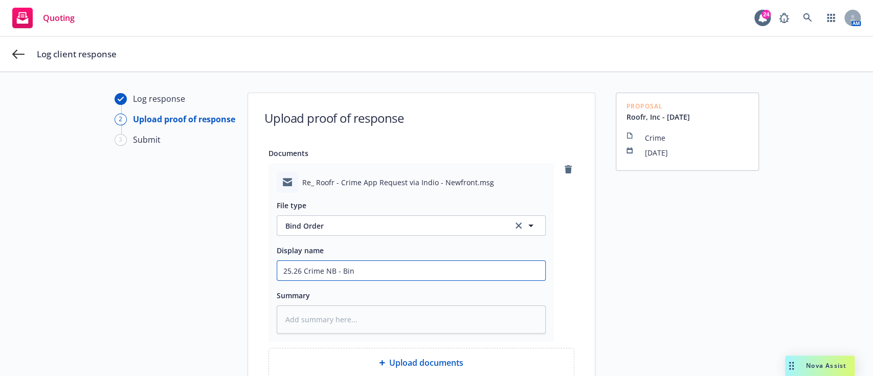
type input "25.26 Crime NB - Bind"
type textarea "x"
type input "25.26 Crime NB - Bind"
type textarea "x"
type input "25.26 Crime NB - Bind O"
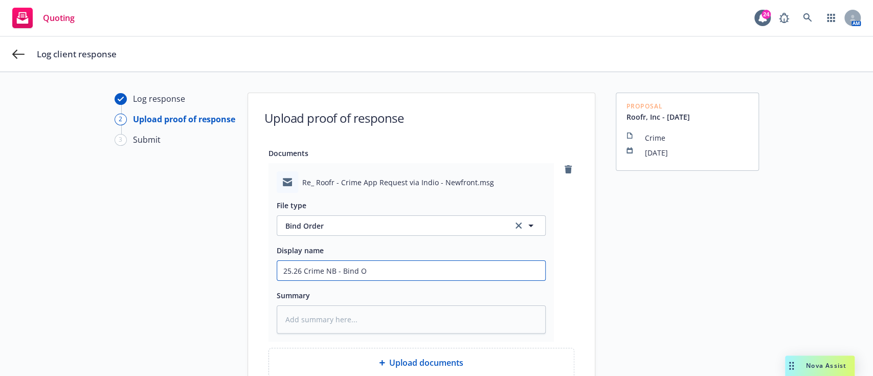
type textarea "x"
type input "25.26 Crime NB - Bind Or"
type textarea "x"
type input "25.26 Crime NB - Bind Ord"
type textarea "x"
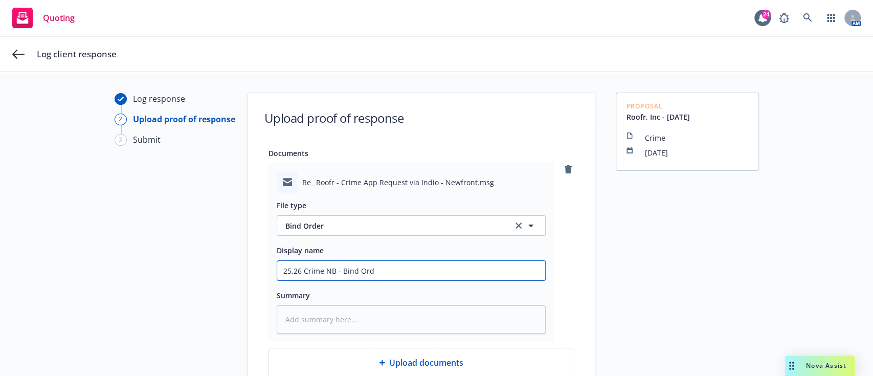
type input "25.26 Crime NB - Bind Orde"
type textarea "x"
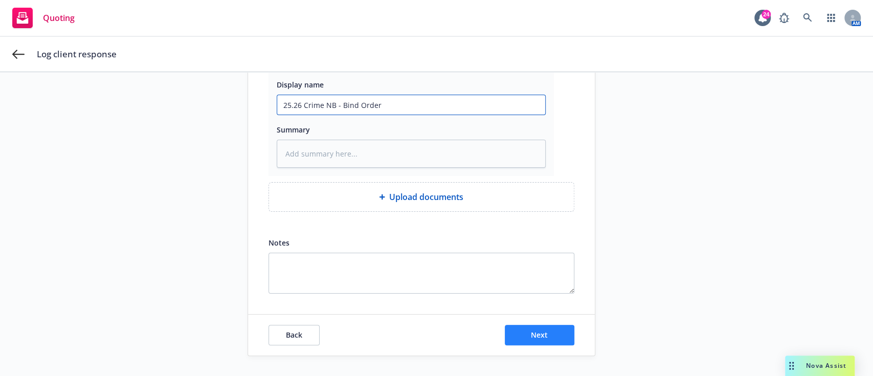
type input "25.26 Crime NB - Bind Order"
click at [552, 331] on button "Next" at bounding box center [540, 335] width 70 height 20
type textarea "x"
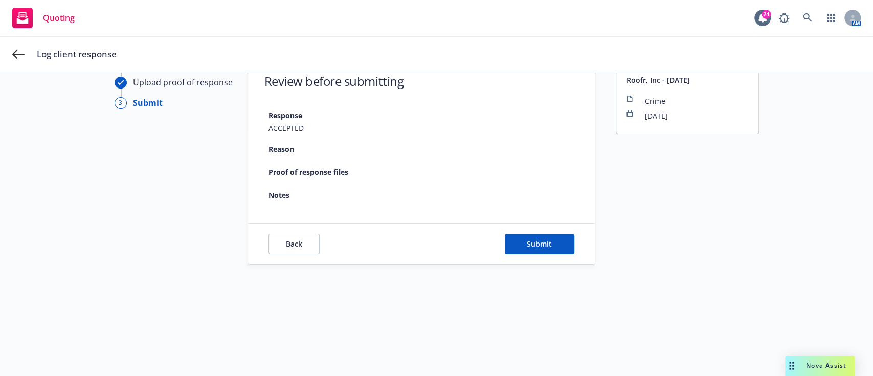
scroll to position [37, 0]
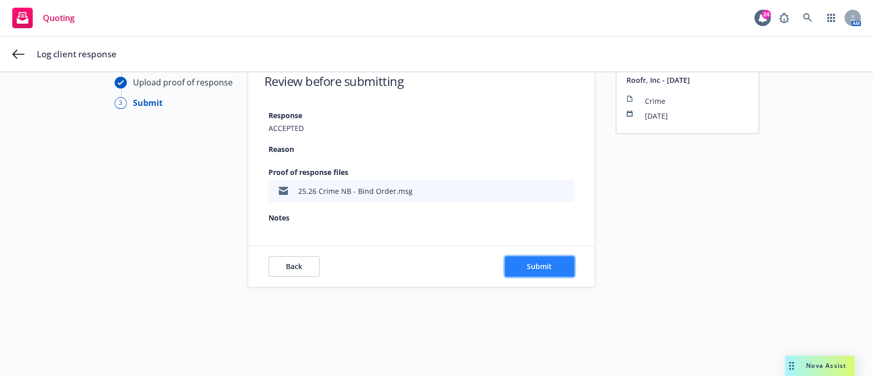
click at [546, 270] on button "Submit" at bounding box center [540, 266] width 70 height 20
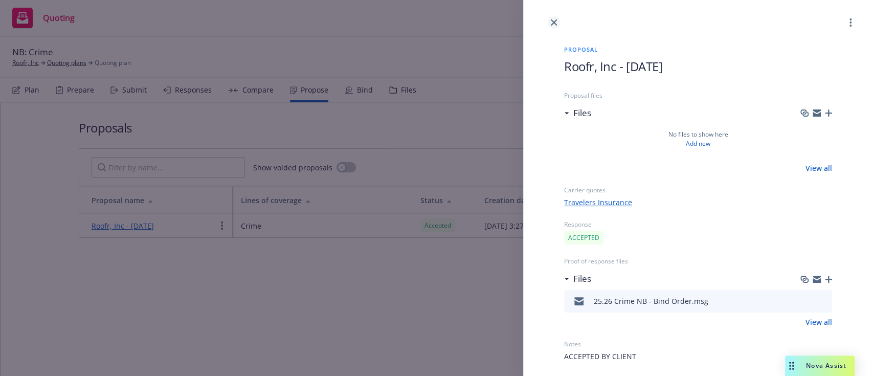
click at [556, 20] on link "close" at bounding box center [553, 22] width 12 height 12
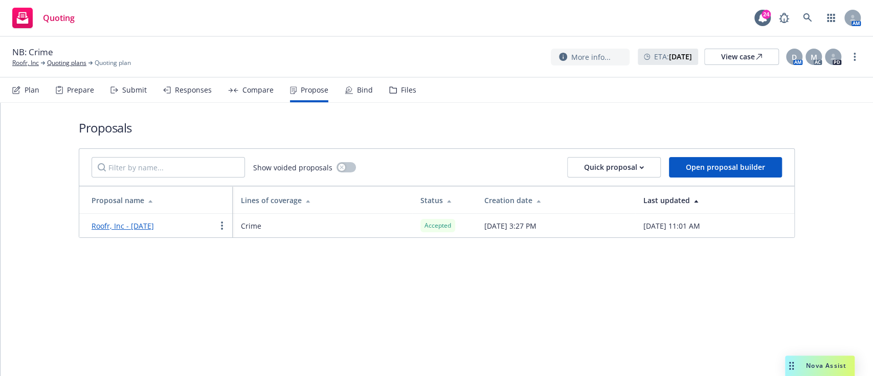
click at [360, 103] on div "Proposals Show voided proposals Quick proposal Open proposal builder Proposal n…" at bounding box center [437, 178] width 716 height 151
click at [368, 88] on div "Bind" at bounding box center [365, 90] width 16 height 8
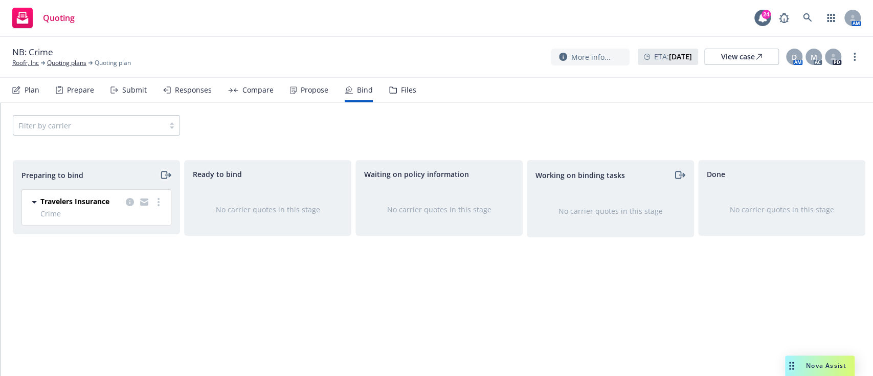
click at [164, 171] on icon "moveRight" at bounding box center [164, 174] width 6 height 7
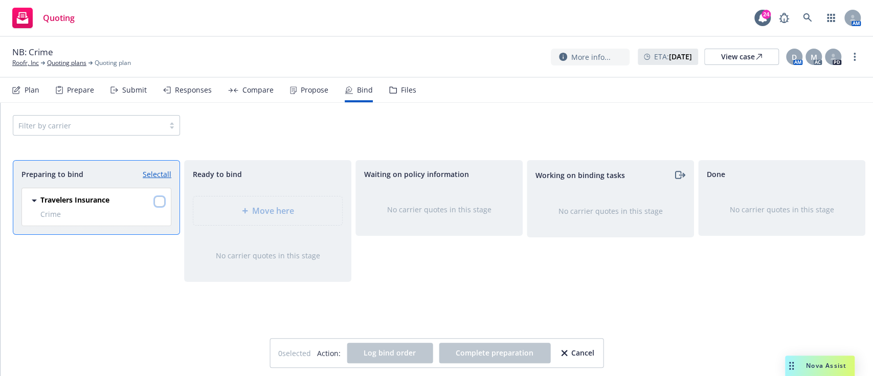
click at [159, 197] on input "checkbox" at bounding box center [159, 201] width 10 height 10
checkbox input "true"
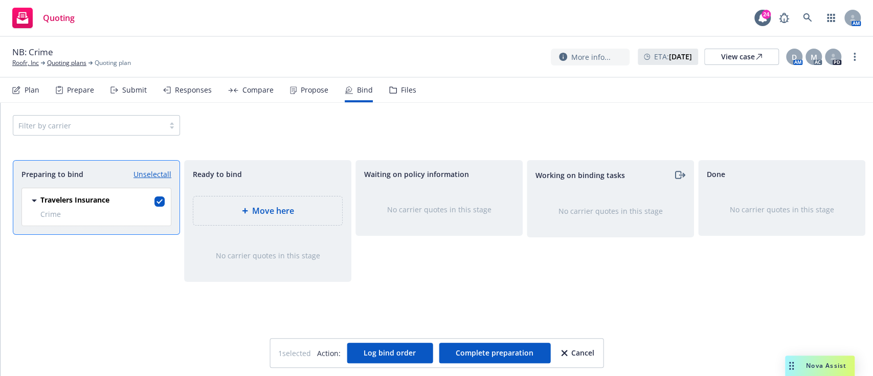
click at [279, 215] on span "Move here" at bounding box center [273, 210] width 42 height 12
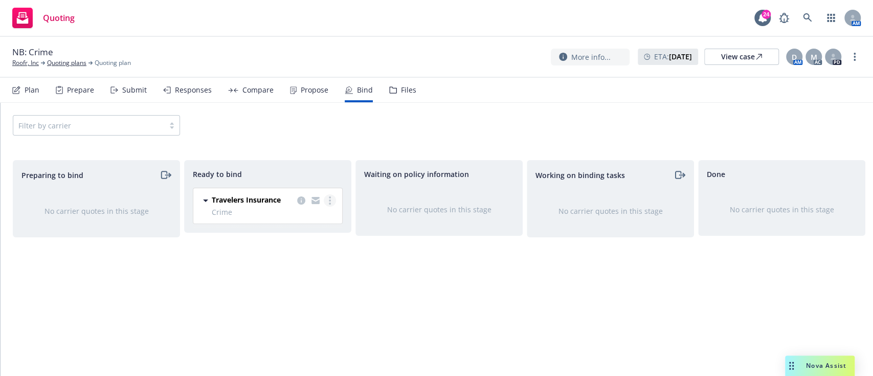
click at [330, 201] on icon "more" at bounding box center [330, 200] width 2 height 8
click at [301, 222] on span "Log bind order" at bounding box center [280, 221] width 75 height 10
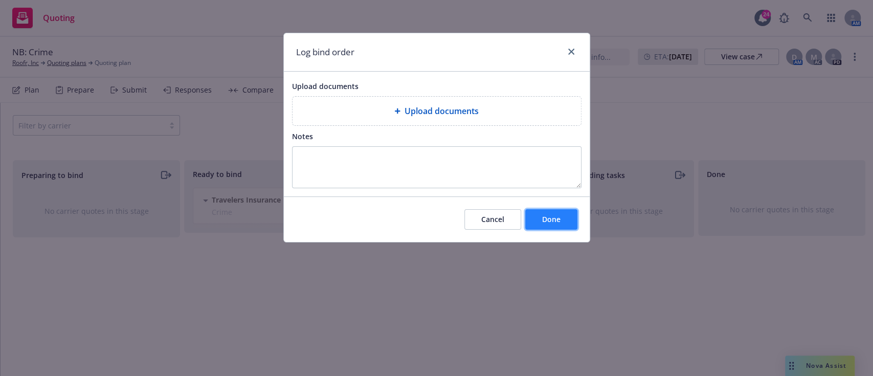
click at [556, 226] on button "Done" at bounding box center [551, 219] width 52 height 20
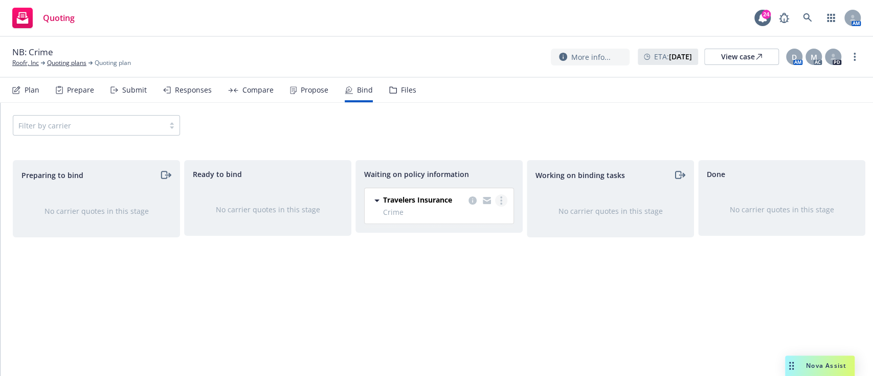
click at [501, 199] on icon "more" at bounding box center [501, 200] width 2 height 8
click at [478, 222] on span "Create policies" at bounding box center [451, 221] width 75 height 10
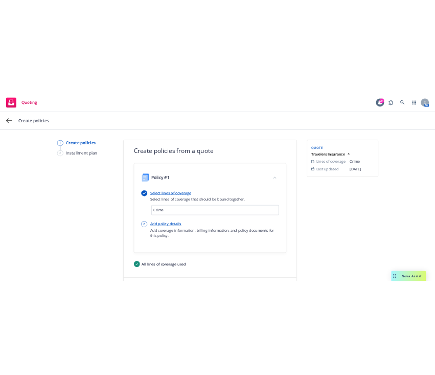
scroll to position [53, 0]
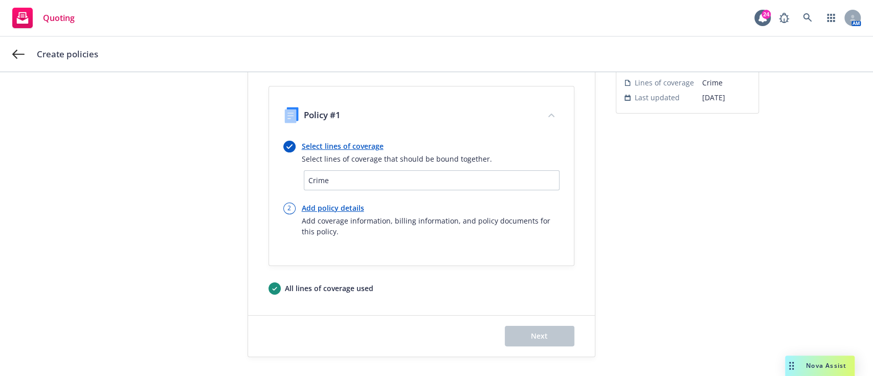
click at [329, 207] on link "Add policy details" at bounding box center [431, 207] width 258 height 11
select select "12"
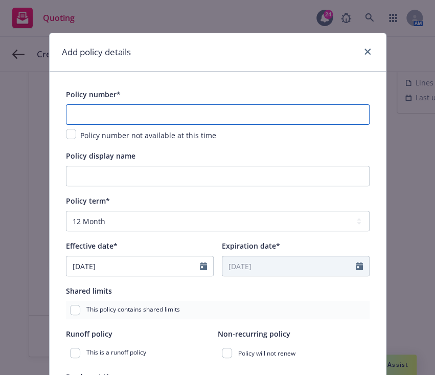
click at [99, 117] on input "text" at bounding box center [218, 114] width 304 height 20
paste input "108353136"
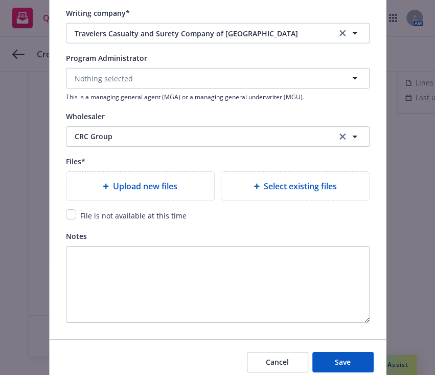
scroll to position [1102, 0]
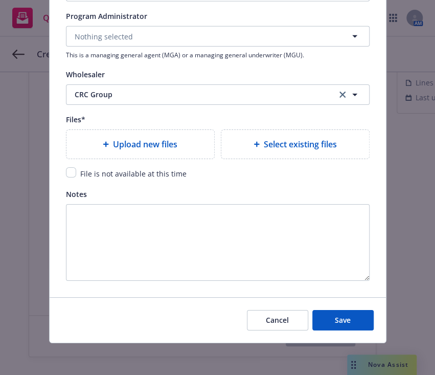
type input "108353136"
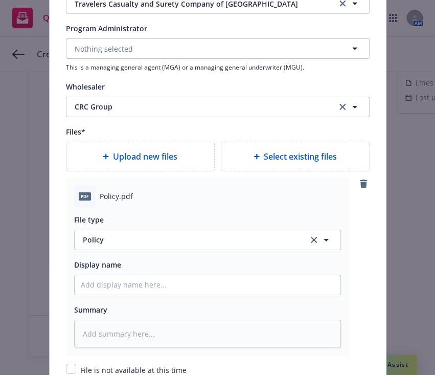
scroll to position [1088, 0]
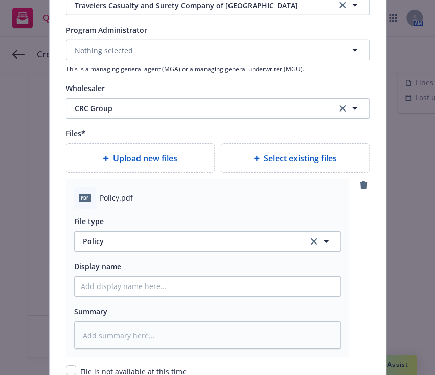
type textarea "x"
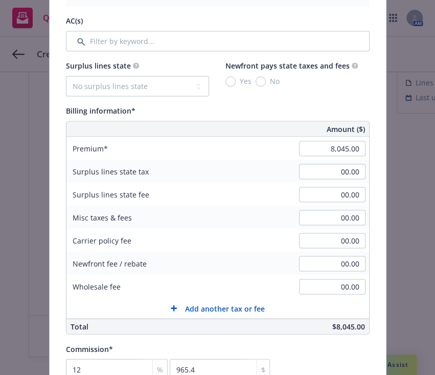
scroll to position [517, 0]
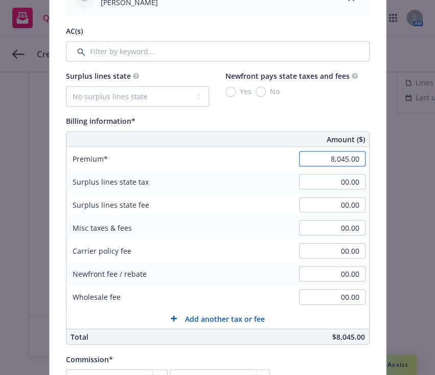
click at [333, 161] on input "8,045.00" at bounding box center [332, 158] width 66 height 15
type input "8044"
type textarea "x"
type input "8,044.00"
type input "965.28"
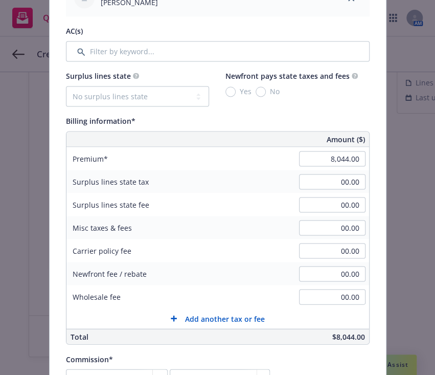
click at [231, 198] on div "Surplus lines state fee 00.00" at bounding box center [217, 204] width 303 height 23
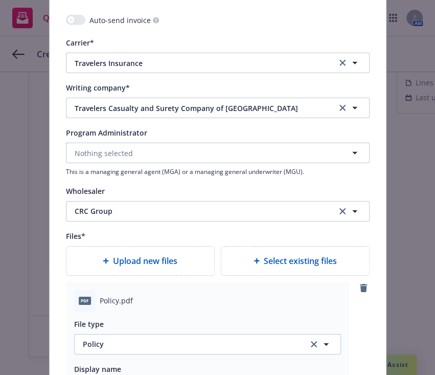
scroll to position [1119, 0]
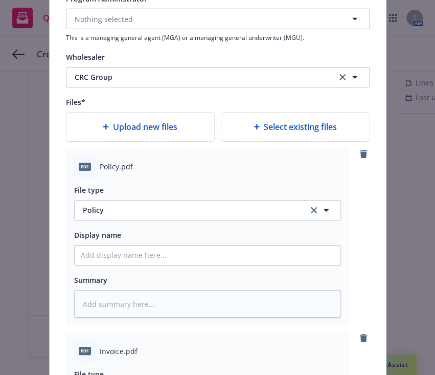
click at [178, 267] on div "File type Policy Policy Display name Summary" at bounding box center [207, 247] width 267 height 141
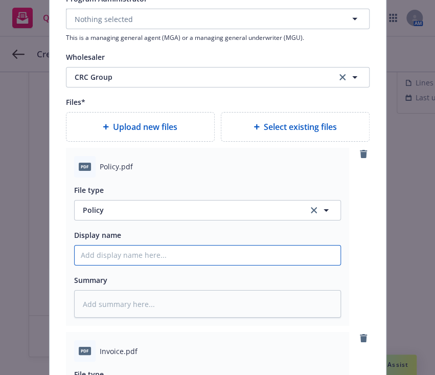
click at [214, 254] on input "Policy display name" at bounding box center [208, 254] width 266 height 19
type textarea "x"
type input "2"
type textarea "x"
type input "25"
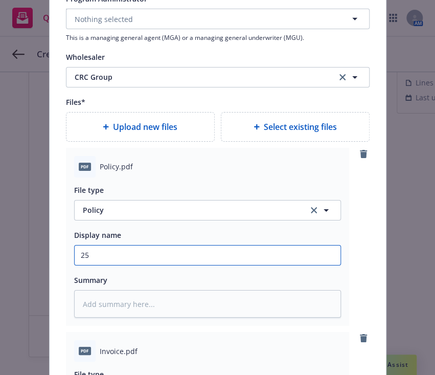
type textarea "x"
type input "25."
type textarea "x"
type input "25.2"
type textarea "x"
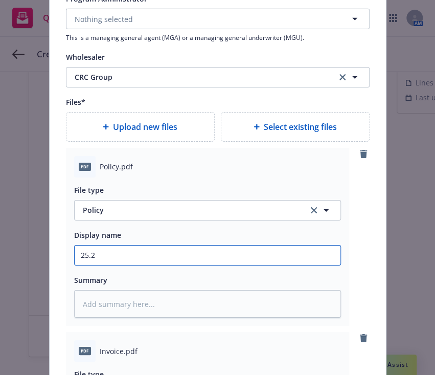
type input "25.26"
type textarea "x"
type input "25.26"
type textarea "x"
type input "25.26 T"
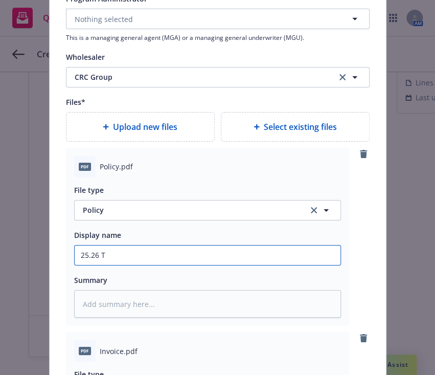
type textarea "x"
type input "25.26 Tr"
type textarea "x"
type input "25.26 Tra"
type textarea "x"
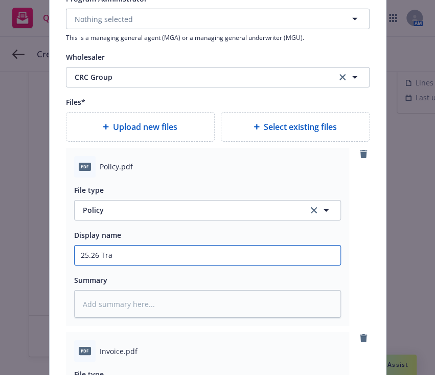
type input "25.26 Trav"
type textarea "x"
type input "25.26 Trave"
type textarea "x"
type input "25.26 Travele"
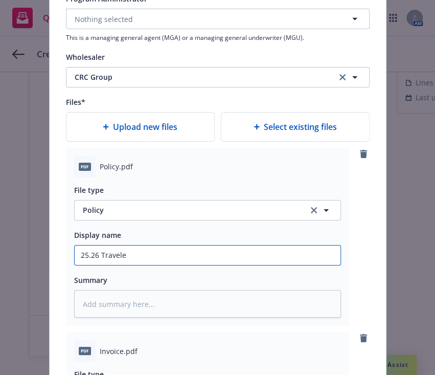
type textarea "x"
type input "25.26 Traveler"
type textarea "x"
type input "25.26 Travelers"
type textarea "x"
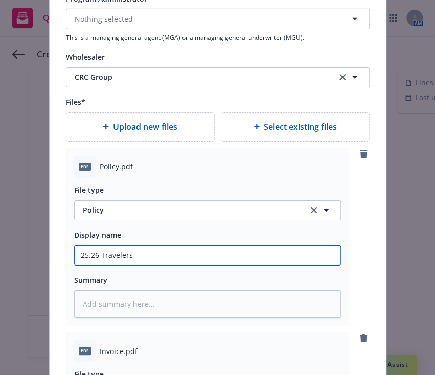
type input "25.26 Travelers C"
type textarea "x"
type input "25.26 Travelers Cr"
type textarea "x"
type input "25.26 Travelers Cri"
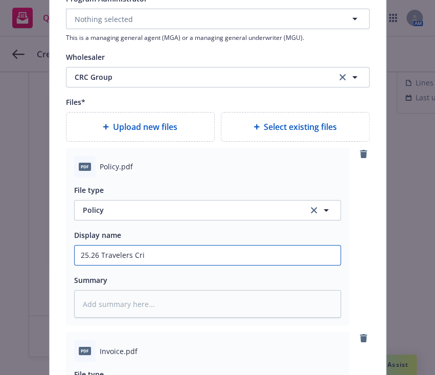
type textarea "x"
type input "25.26 Travelers Crim"
type textarea "x"
type input "25.26 Travelers Crime"
type textarea "x"
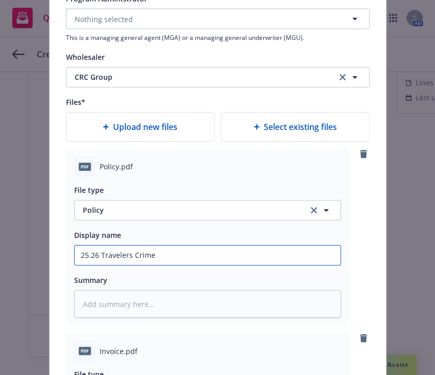
type input "25.26 Travelers Crime P"
type textarea "x"
type input "25.26 Travelers Crime Po"
type textarea "x"
type input "25.26 Travelers Crime Pol"
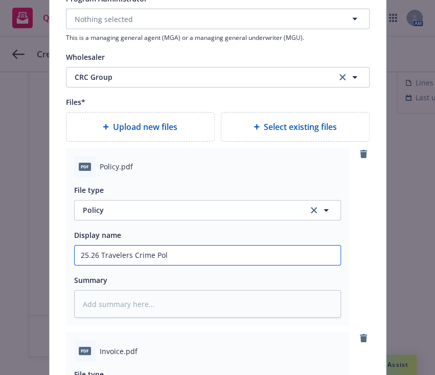
type textarea "x"
type input "25.26 Travelers Crime Polic"
type textarea "x"
type input "25.26 Travelers Crime Policu"
type textarea "x"
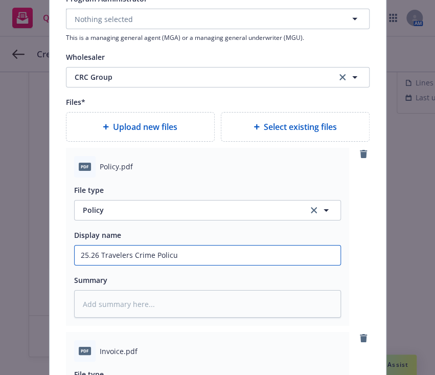
type input "25.26 Travelers Crime Polic"
type textarea "x"
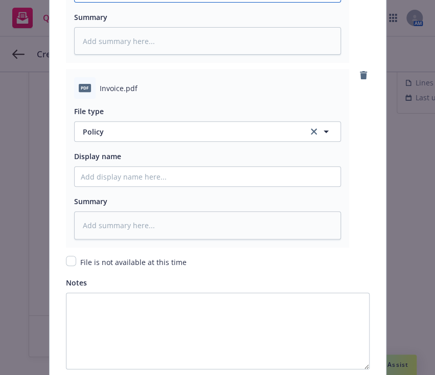
type input "25.26 Travelers Crime Policy"
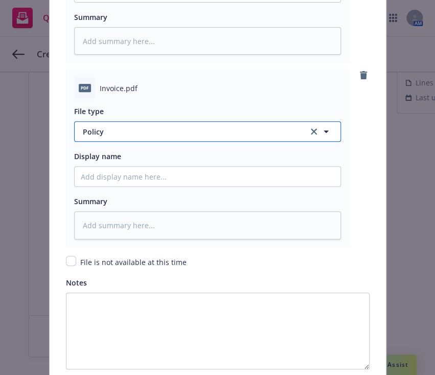
click at [118, 134] on span "Policy" at bounding box center [190, 131] width 214 height 11
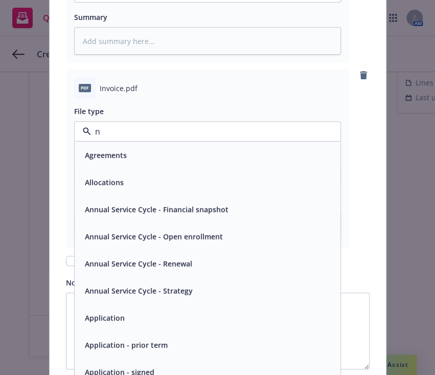
type input "nv"
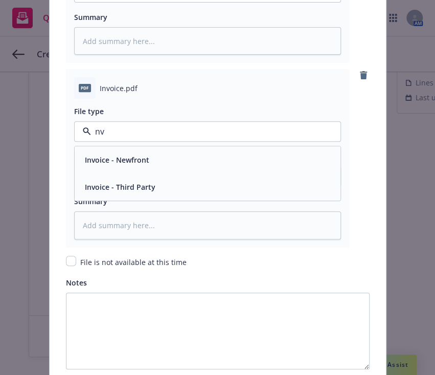
click at [112, 157] on span "Invoice - Newfront" at bounding box center [117, 159] width 64 height 11
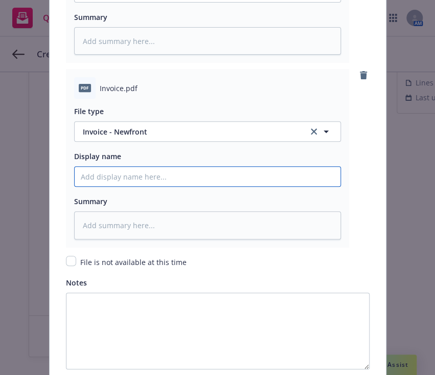
paste input "25.26 Travelers Crime Policy"
type textarea "x"
type input "25.26 Travelers Crime Policy"
click at [112, 174] on input "25.26 Travelers Crime Policy" at bounding box center [208, 176] width 266 height 19
type textarea "x"
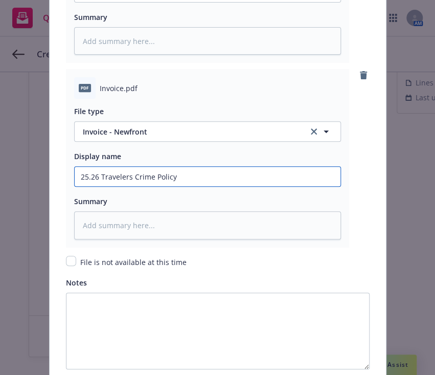
type input "25.26 Travelers Crime Polic"
type textarea "x"
type input "25.26 Travelers Crime Poli"
type textarea "x"
type input "25.26 Travelers Crime Pol"
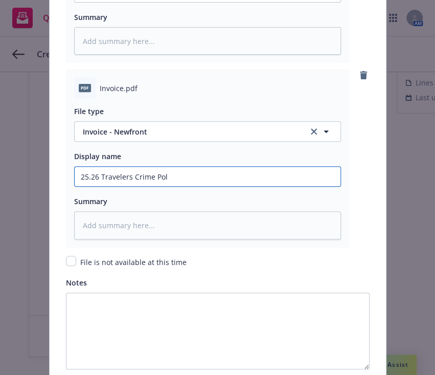
type textarea "x"
type input "25.26 Travelers Crime Po"
type textarea "x"
type input "25.26 Travelers Crime P"
type textarea "x"
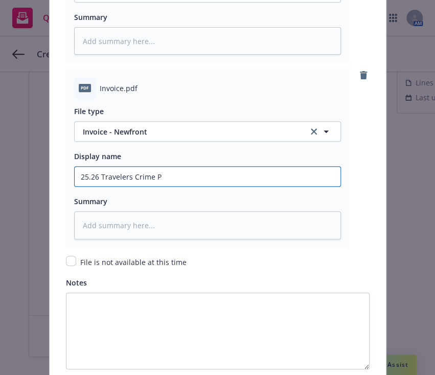
type input "25.26 Travelers Crime"
type textarea "x"
type input "25.26 Travelers Crime I"
type textarea "x"
type input "25.26 Travelers Crime In"
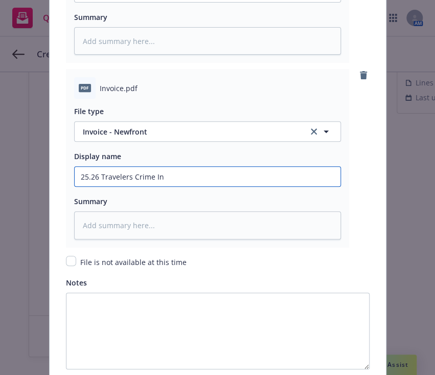
type textarea "x"
type input "25.26 Travelers Crime Inv"
type textarea "x"
type input "25.26 Travelers Crime Invo"
type textarea "x"
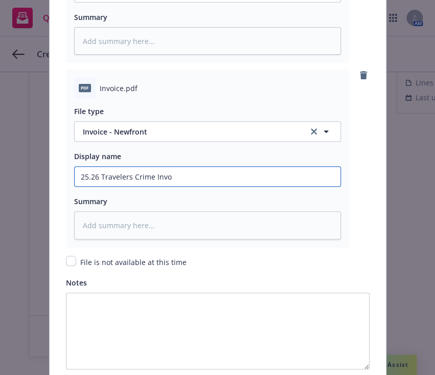
type input "25.26 Travelers Crime Invoi"
type textarea "x"
type input "25.26 Travelers Crime Invoic"
type textarea "x"
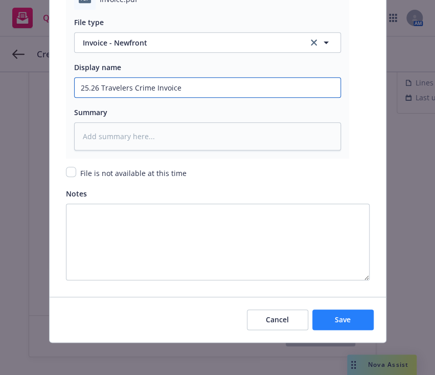
type input "25.26 Travelers Crime Invoice"
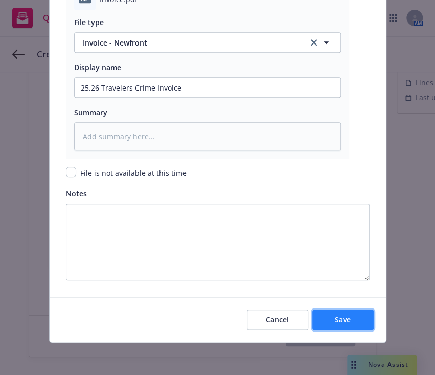
click at [341, 327] on button "Save" at bounding box center [342, 319] width 61 height 20
type textarea "x"
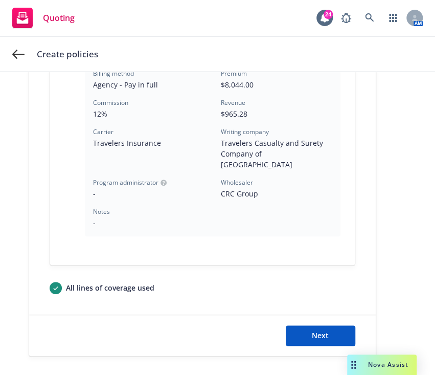
scroll to position [352, 0]
click at [324, 315] on div "Next" at bounding box center [202, 335] width 347 height 41
click at [312, 330] on span "Next" at bounding box center [320, 335] width 17 height 10
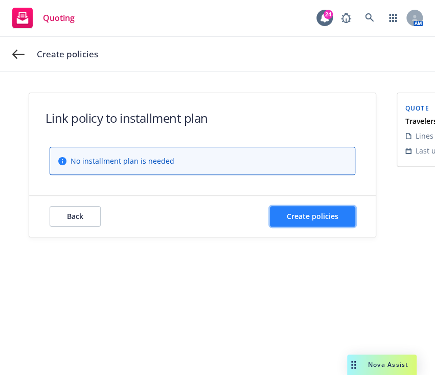
click at [312, 216] on span "Create policies" at bounding box center [313, 216] width 52 height 10
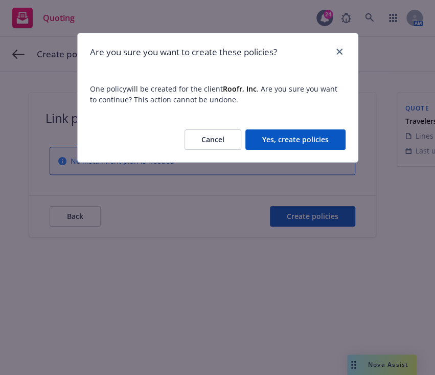
click at [283, 143] on button "Yes, create policies" at bounding box center [295, 139] width 100 height 20
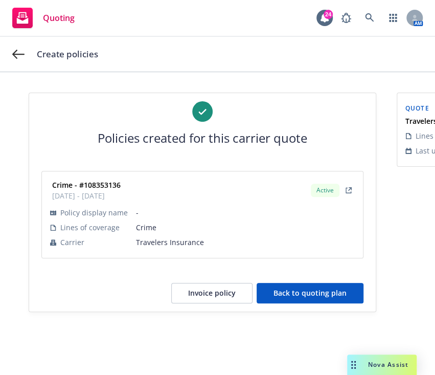
click at [225, 291] on button "Invoice policy" at bounding box center [211, 293] width 81 height 20
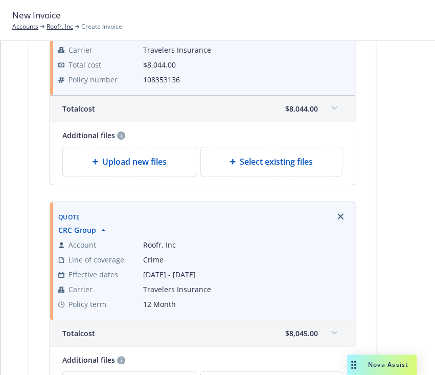
scroll to position [139, 0]
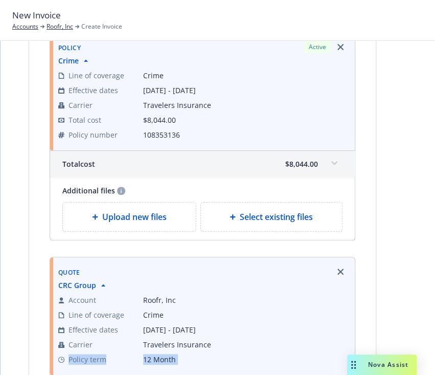
drag, startPoint x: 246, startPoint y: 349, endPoint x: 401, endPoint y: 257, distance: 180.2
click at [401, 257] on div "1 Select billable items 2 Review information 3 Share with client Select billabl…" at bounding box center [218, 247] width 410 height 651
click at [337, 270] on icon "Remove browser" at bounding box center [340, 271] width 6 height 6
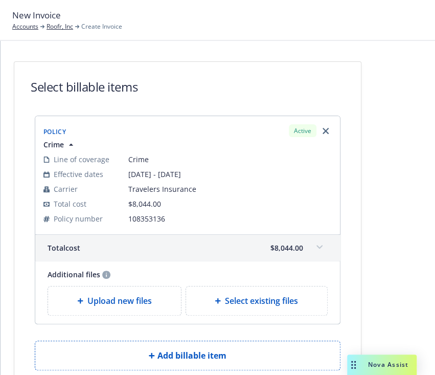
scroll to position [88, 15]
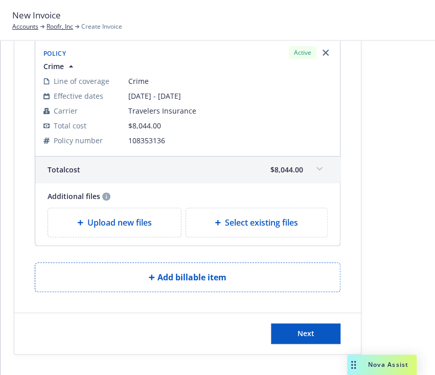
click at [227, 216] on span "Select existing files" at bounding box center [261, 222] width 73 height 12
select select "Invoice - Third Party"
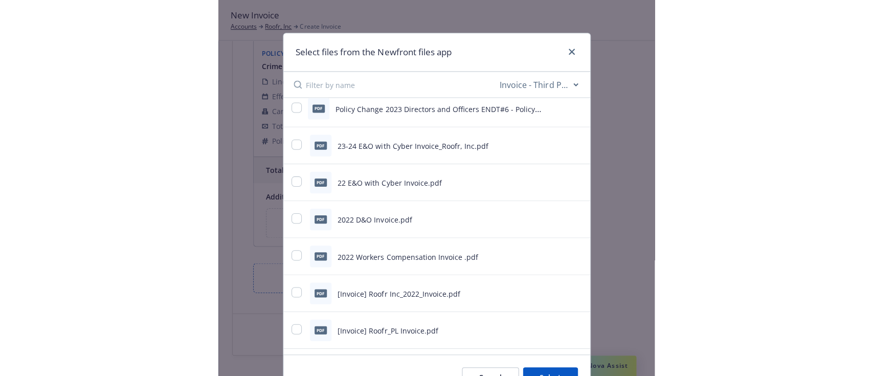
scroll to position [0, 0]
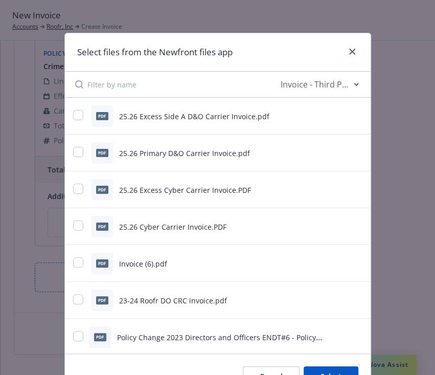
click at [123, 83] on input at bounding box center [182, 85] width 191 height 26
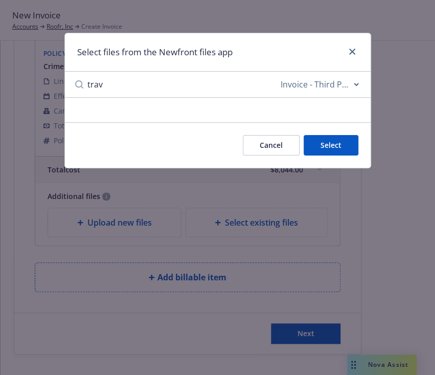
type input "trav"
click at [328, 80] on select "All file types Agreements Allocations Annual Service Cycle - Financial snapshot…" at bounding box center [320, 84] width 82 height 20
click at [129, 96] on input "trav" at bounding box center [182, 85] width 191 height 26
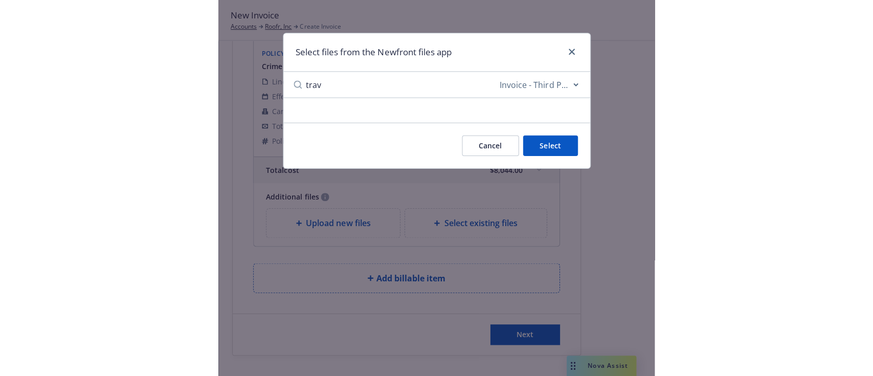
scroll to position [77, 0]
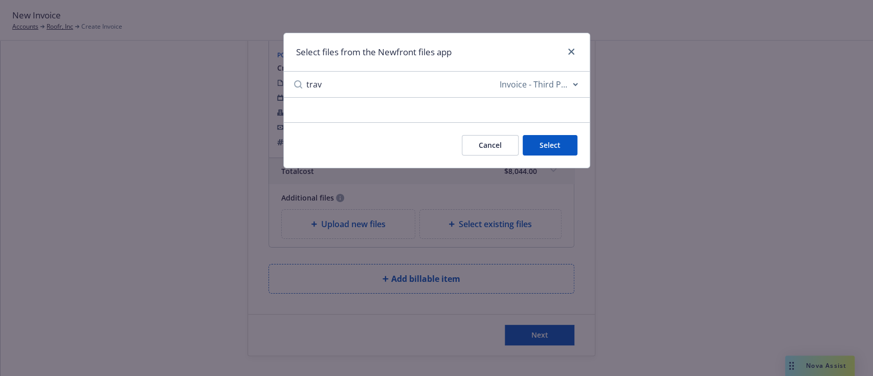
click at [435, 144] on button "Cancel" at bounding box center [490, 145] width 57 height 20
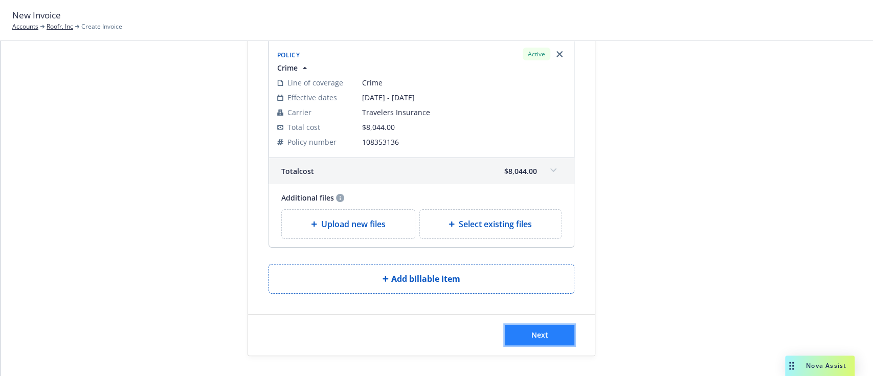
click at [435, 340] on button "Next" at bounding box center [540, 335] width 70 height 20
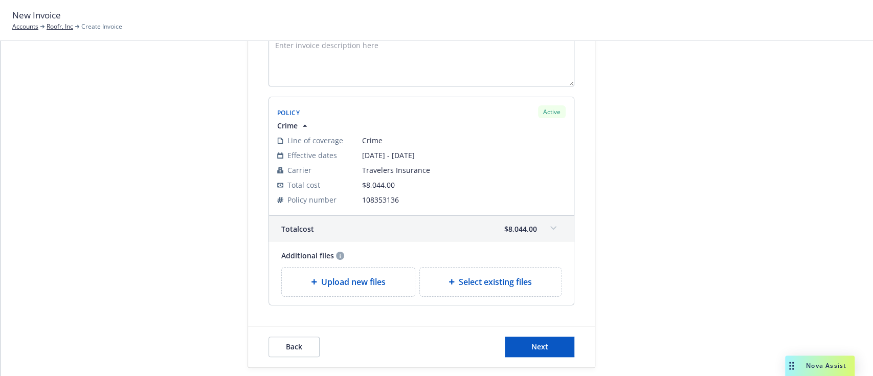
scroll to position [202, 0]
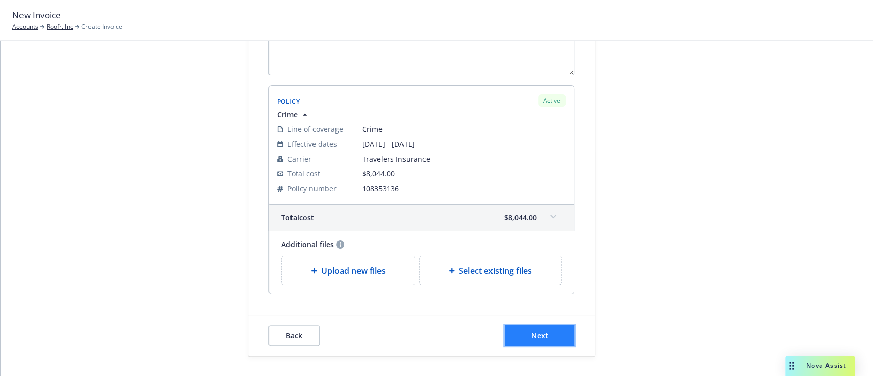
click at [435, 335] on button "Next" at bounding box center [540, 335] width 70 height 20
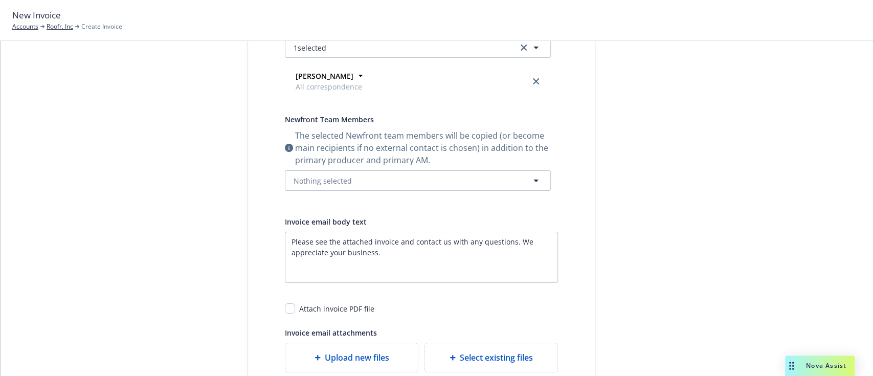
scroll to position [0, 0]
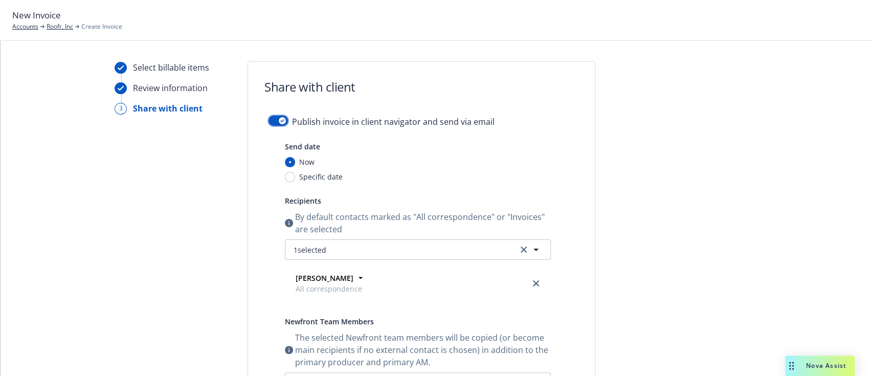
click at [277, 116] on button "button" at bounding box center [277, 121] width 19 height 10
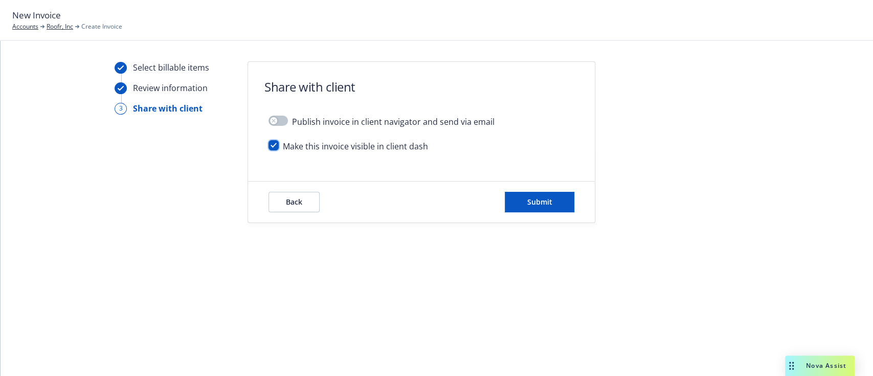
click at [274, 143] on input "checkbox" at bounding box center [273, 145] width 10 height 10
checkbox input "false"
click at [435, 197] on span "Submit" at bounding box center [539, 202] width 25 height 10
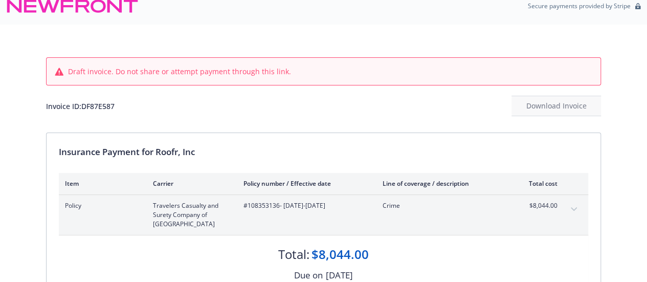
scroll to position [136, 0]
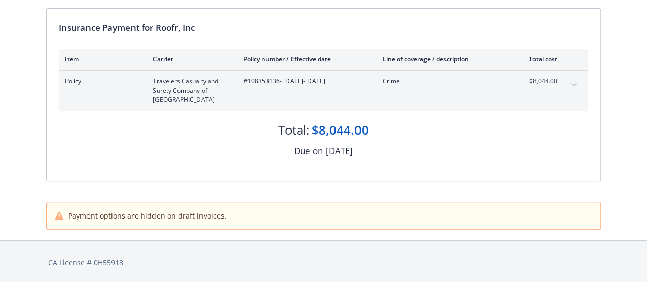
click at [361, 44] on div "Insurance Payment for Roofr, Inc Item Carrier Policy number / Effective date Li…" at bounding box center [324, 95] width 554 height 172
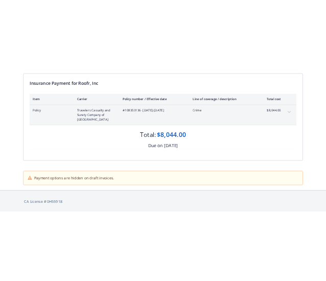
scroll to position [0, 0]
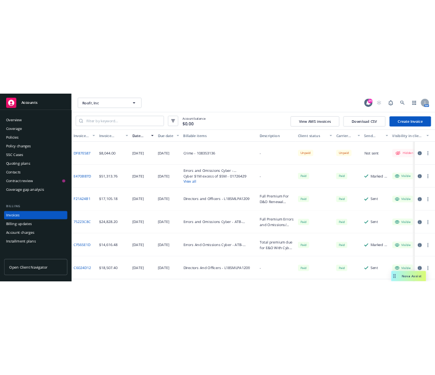
scroll to position [39, 0]
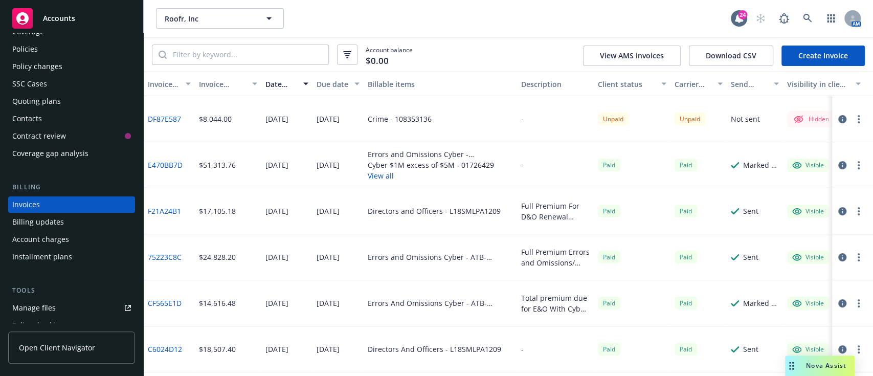
click at [852, 116] on button "button" at bounding box center [858, 119] width 12 height 12
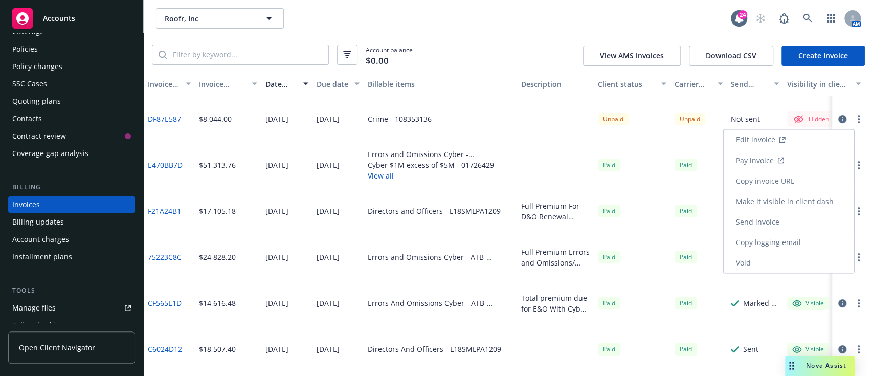
click at [761, 192] on link "Make it visible in client dash" at bounding box center [788, 201] width 130 height 20
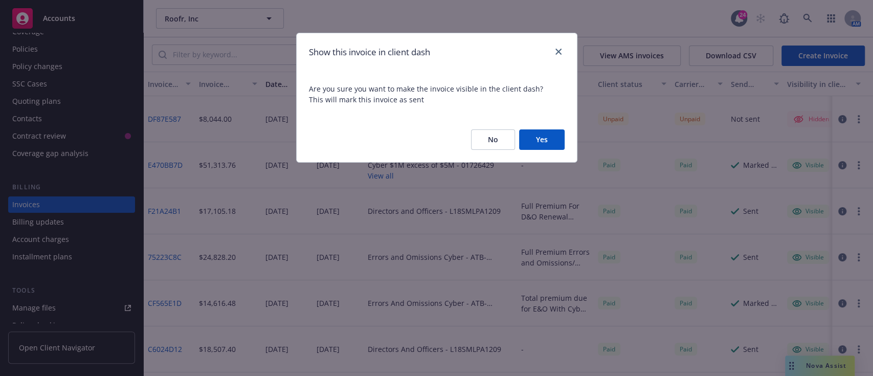
click at [541, 140] on button "Yes" at bounding box center [541, 139] width 45 height 20
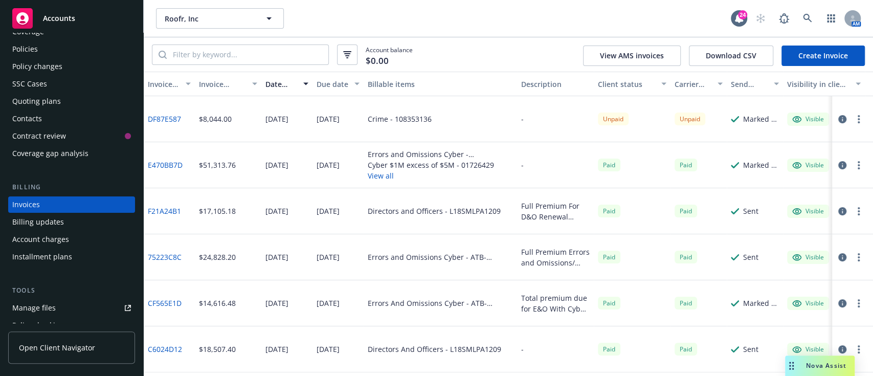
click at [852, 123] on button "button" at bounding box center [858, 119] width 12 height 12
click at [838, 123] on icon "button" at bounding box center [842, 119] width 8 height 8
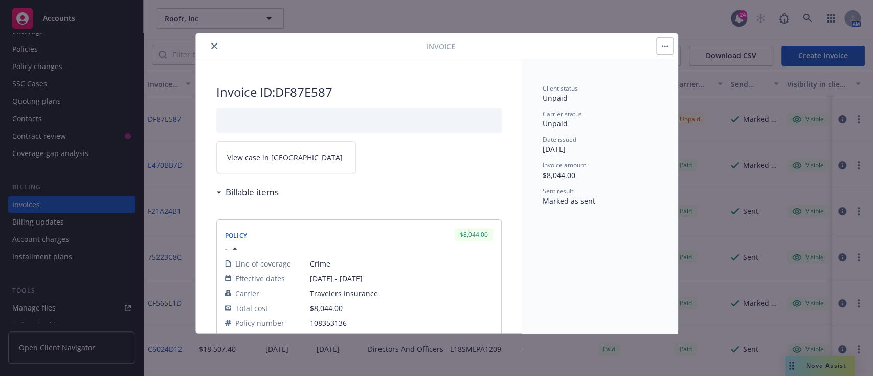
click at [293, 162] on link "View case in [GEOGRAPHIC_DATA]" at bounding box center [286, 157] width 140 height 32
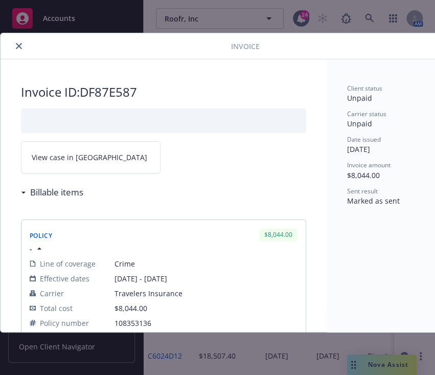
click at [24, 42] on button "close" at bounding box center [19, 46] width 12 height 12
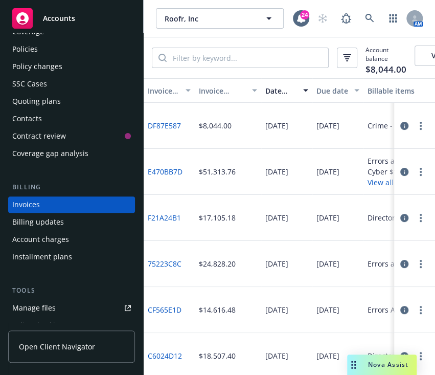
click at [28, 49] on div "Policies" at bounding box center [25, 49] width 26 height 16
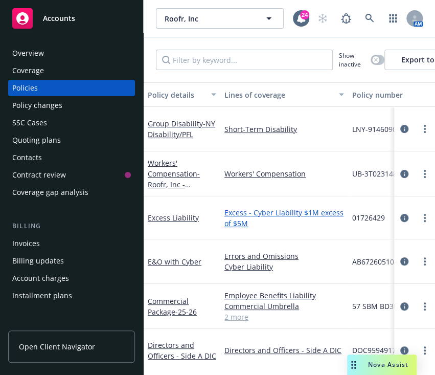
scroll to position [101, 0]
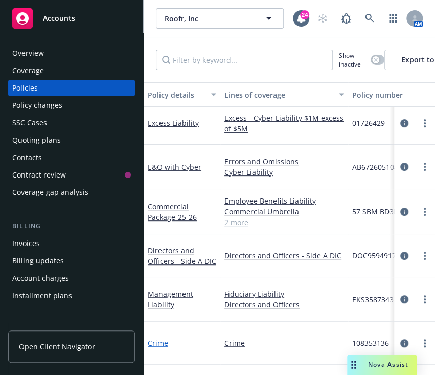
click at [153, 338] on link "Crime" at bounding box center [158, 343] width 20 height 10
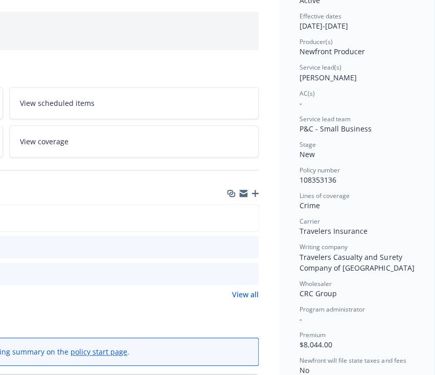
scroll to position [98, 278]
click at [228, 244] on icon "download file" at bounding box center [232, 246] width 8 height 8
click at [53, 208] on div "Policy 25.26 Travelers Crime Policy.pdf" at bounding box center [6, 218] width 506 height 28
click at [123, 307] on div "Files Policy 25.26 Travelers Crime Policy.pdf pdf 25.26 Travelers Crime Invoice…" at bounding box center [6, 246] width 506 height 129
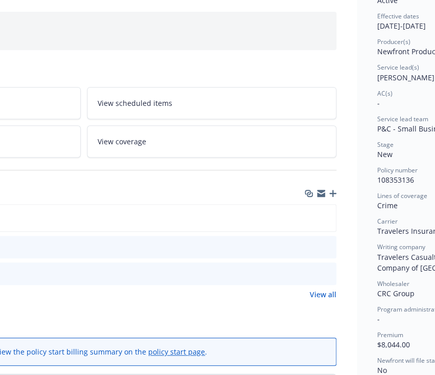
scroll to position [98, 192]
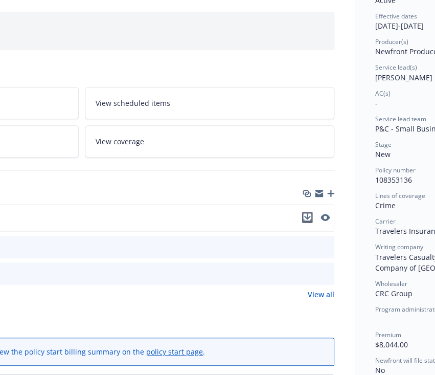
click at [307, 215] on icon "download file" at bounding box center [307, 217] width 8 height 8
click at [45, 283] on div "pdf 25.26 Travelers Crime Quote.pdf" at bounding box center [82, 273] width 506 height 22
click at [93, 37] on div "Add internal notes here..." at bounding box center [82, 31] width 506 height 38
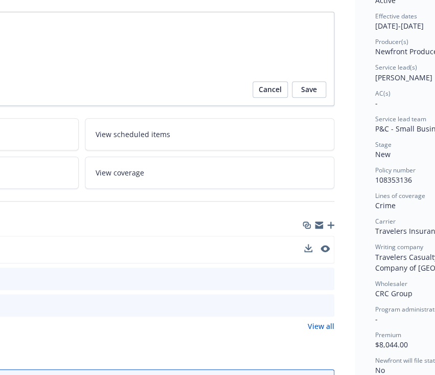
scroll to position [0, 0]
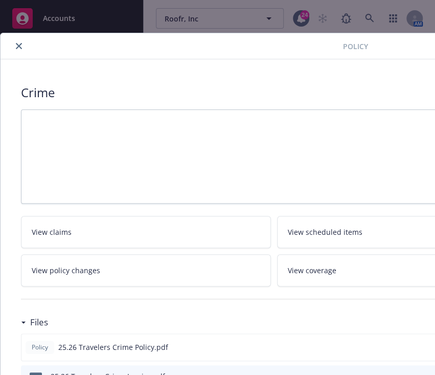
click at [17, 50] on button "close" at bounding box center [19, 46] width 12 height 12
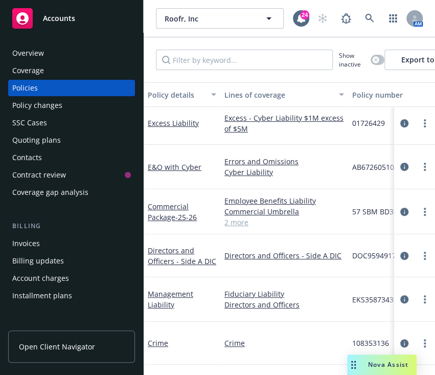
click at [33, 53] on div "Overview" at bounding box center [28, 53] width 32 height 16
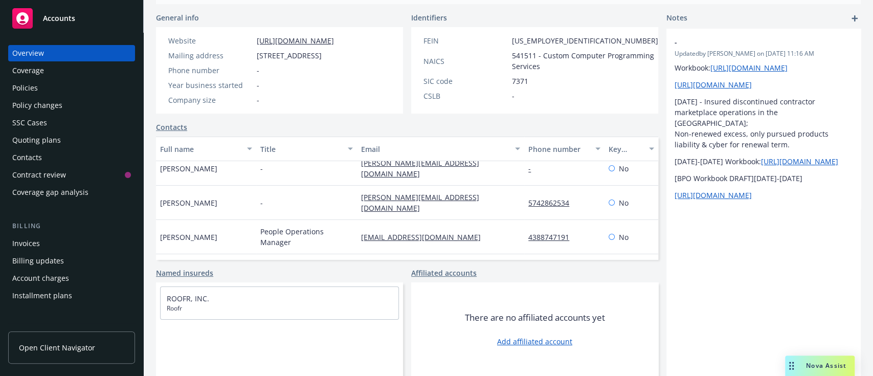
scroll to position [169, 0]
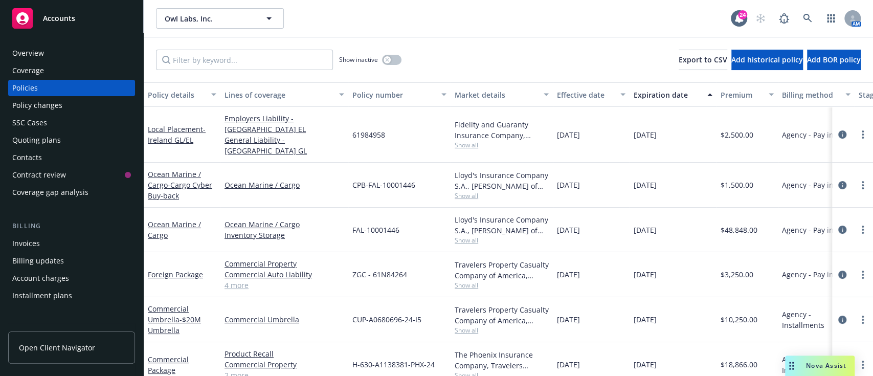
click at [34, 137] on div "Quoting plans" at bounding box center [36, 140] width 49 height 16
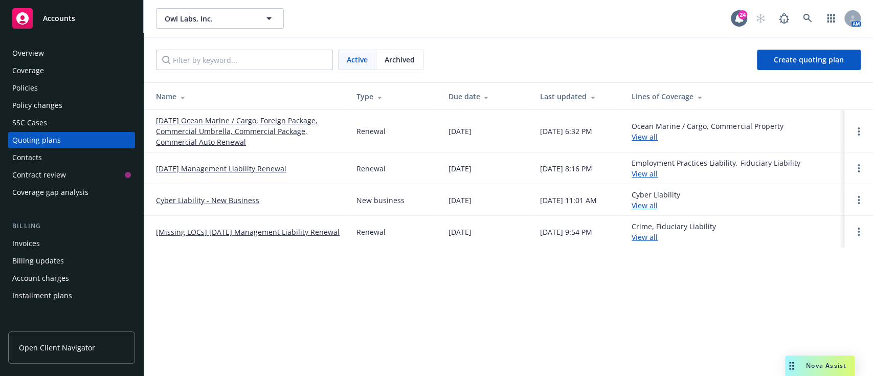
click at [236, 127] on link "10/01/25 Ocean Marine / Cargo, Foreign Package, Commercial Umbrella, Commercial…" at bounding box center [248, 131] width 184 height 32
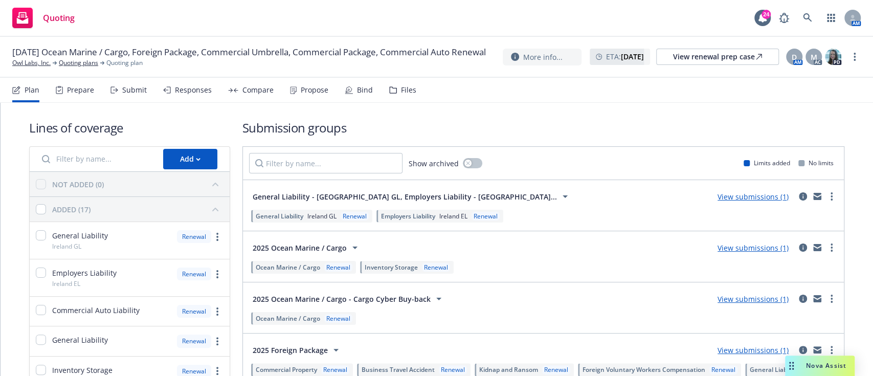
click at [314, 96] on div "Propose" at bounding box center [309, 90] width 38 height 25
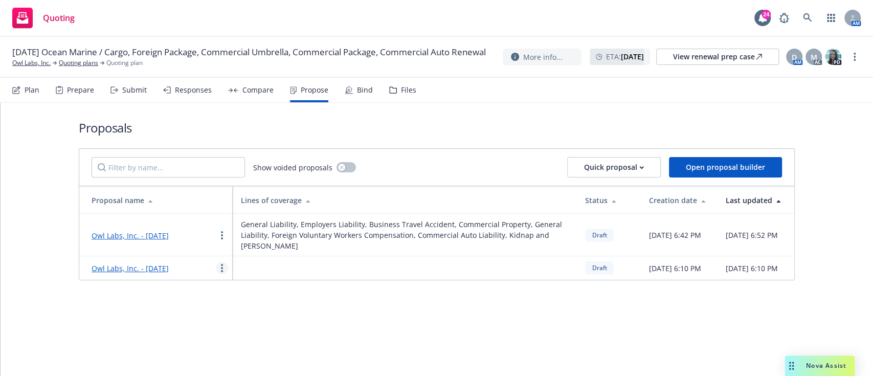
click at [218, 273] on link "more" at bounding box center [222, 268] width 12 height 12
click at [261, 209] on link "Void" at bounding box center [261, 216] width 91 height 20
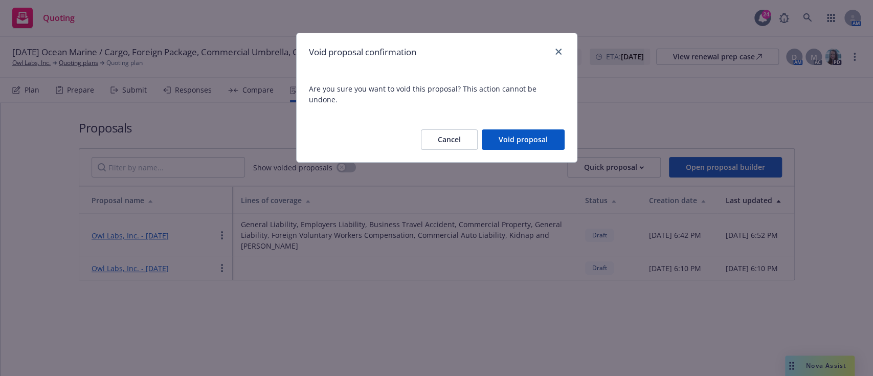
click at [499, 129] on button "Void proposal" at bounding box center [523, 139] width 83 height 20
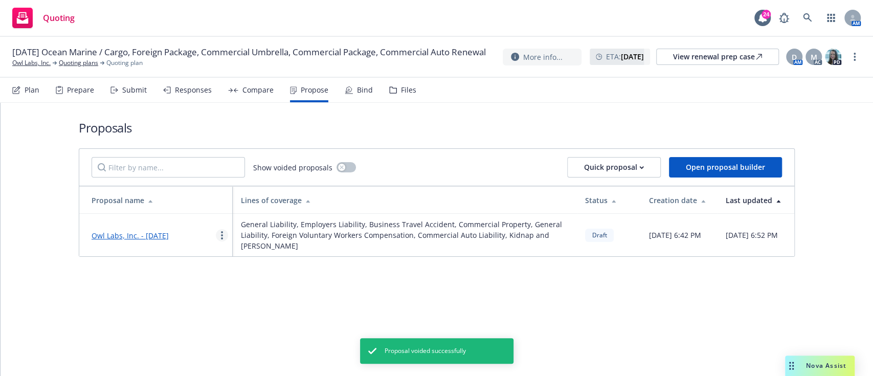
click at [220, 233] on link "more" at bounding box center [222, 235] width 12 height 12
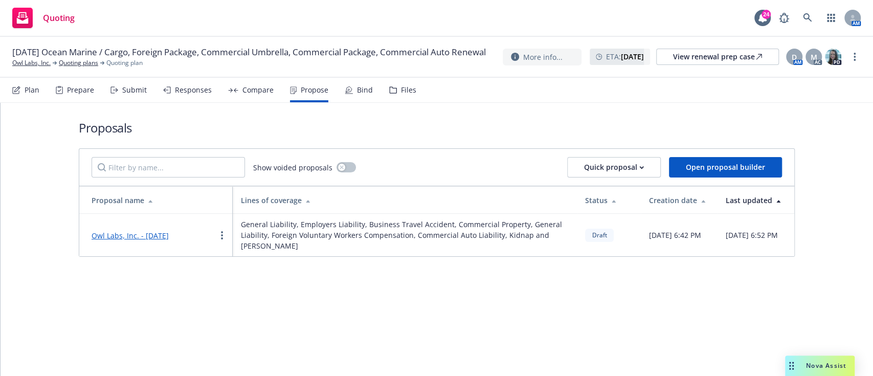
click at [143, 234] on link "Owl Labs, Inc. - [DATE]" at bounding box center [130, 236] width 77 height 10
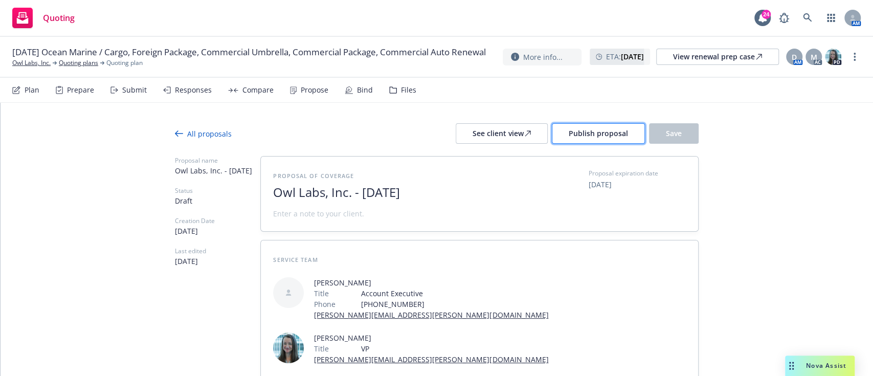
click at [599, 134] on span "Publish proposal" at bounding box center [597, 133] width 59 height 10
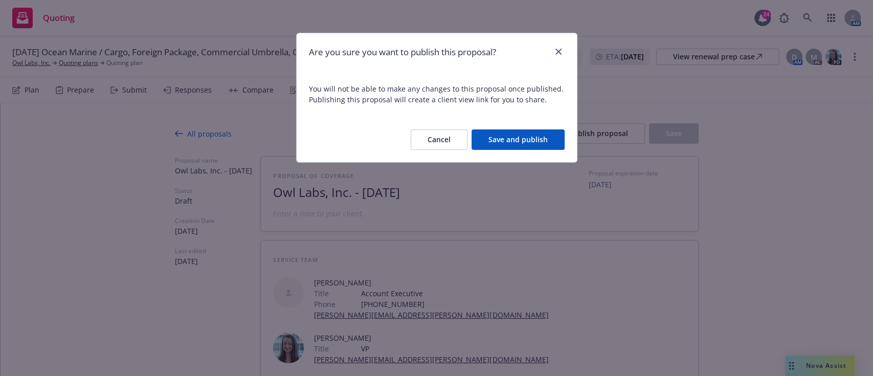
click at [523, 138] on button "Save and publish" at bounding box center [517, 139] width 93 height 20
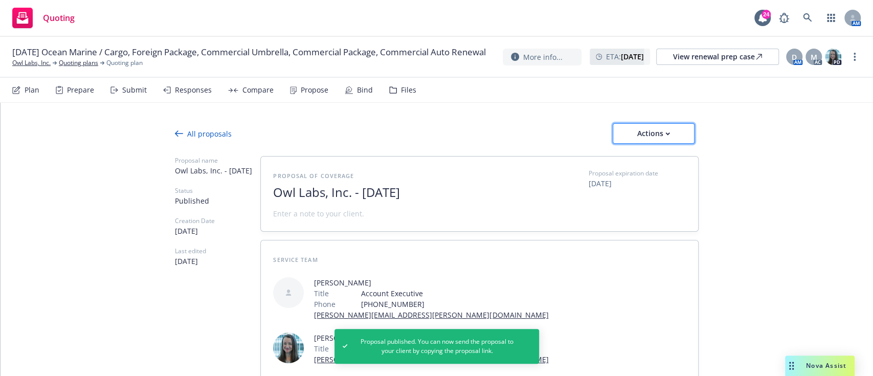
click at [680, 133] on button "Actions" at bounding box center [653, 133] width 82 height 20
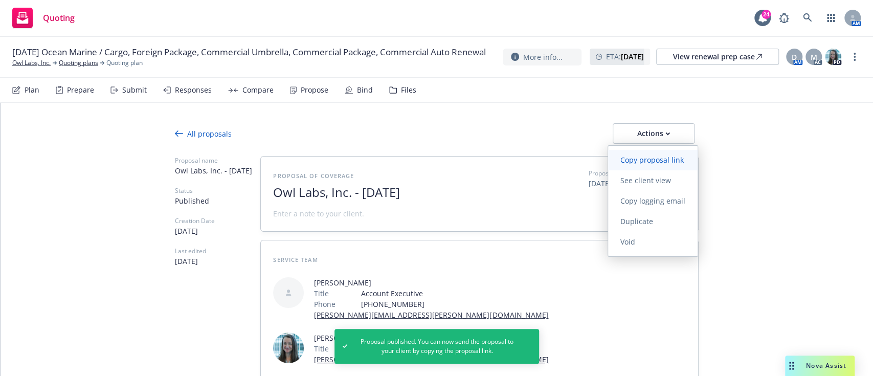
click at [661, 165] on link "Copy proposal link" at bounding box center [652, 160] width 89 height 20
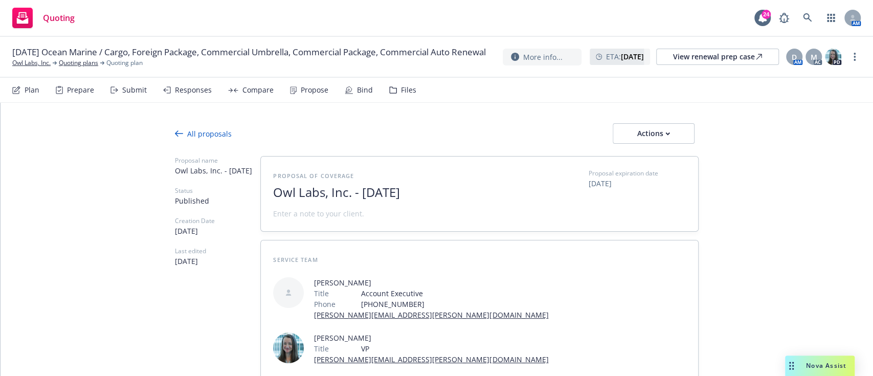
type textarea "x"
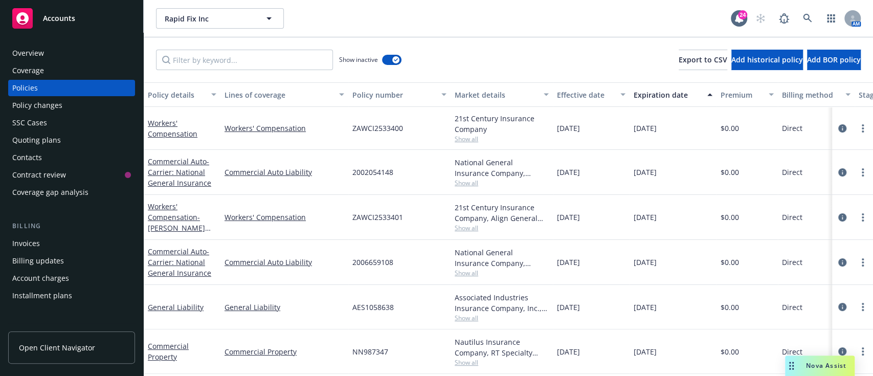
click at [35, 45] on div "Overview" at bounding box center [28, 53] width 32 height 16
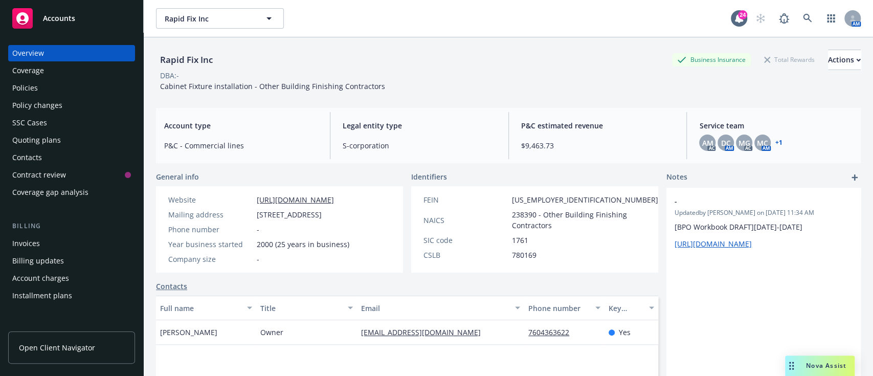
click at [29, 86] on div "Policies" at bounding box center [25, 88] width 26 height 16
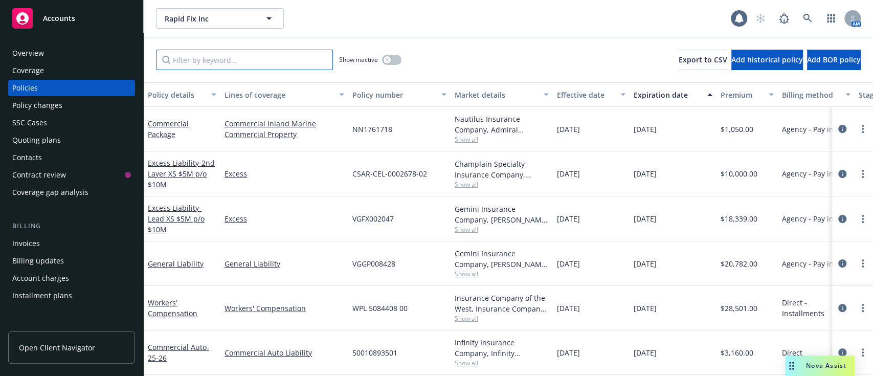
click at [214, 64] on input "Filter by keyword..." at bounding box center [244, 60] width 177 height 20
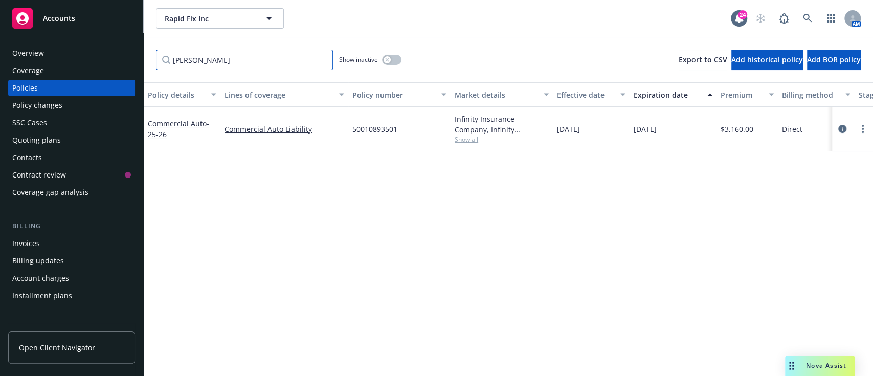
type input "[PERSON_NAME]"
click at [37, 241] on div "Invoices" at bounding box center [26, 243] width 28 height 16
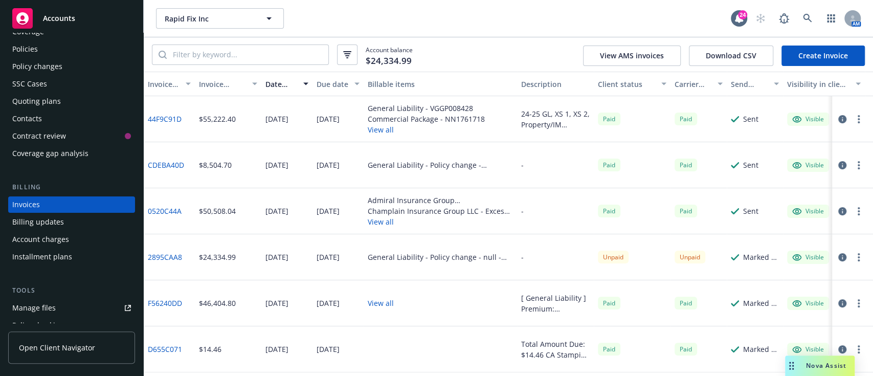
scroll to position [33, 0]
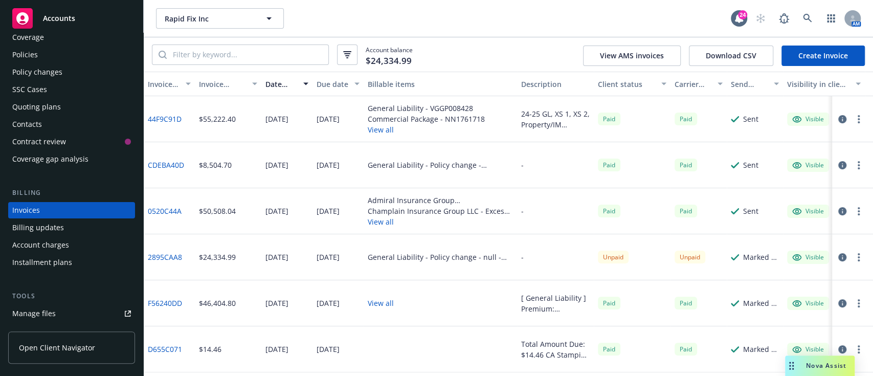
click at [17, 57] on div "Policies" at bounding box center [25, 55] width 26 height 16
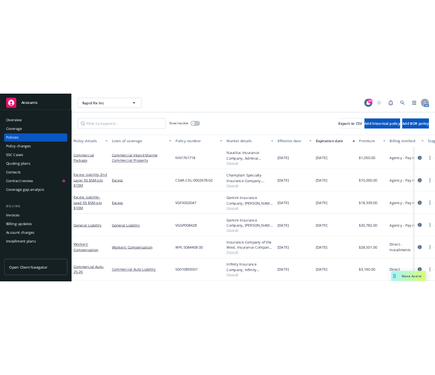
scroll to position [9, 0]
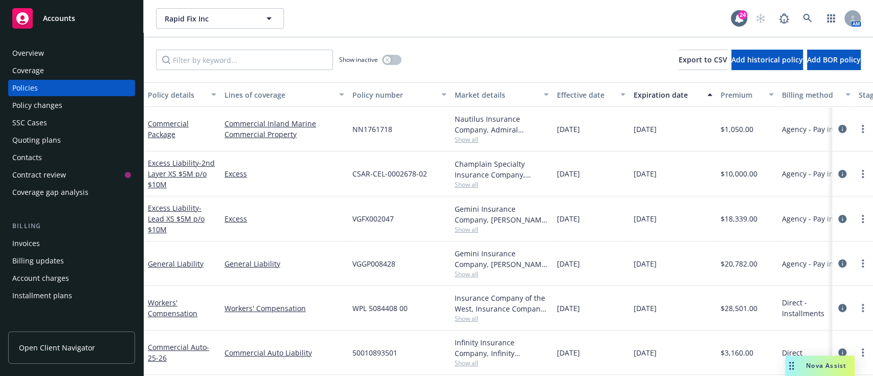
click at [360, 347] on span "50010893501" at bounding box center [374, 352] width 45 height 11
copy span "50010893501"
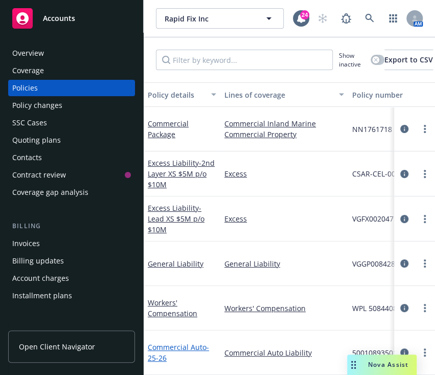
click at [191, 342] on link "Commercial Auto - 25-26" at bounding box center [178, 352] width 61 height 20
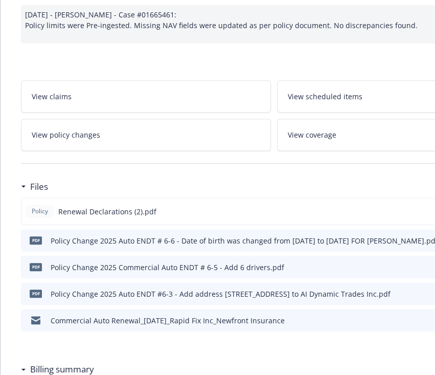
scroll to position [127, 0]
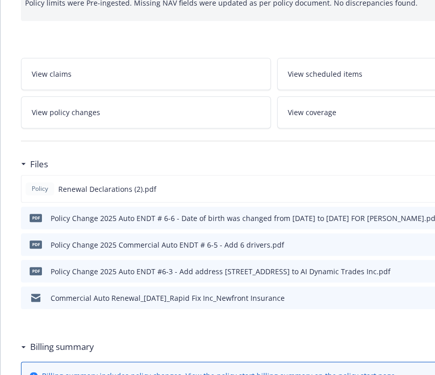
click at [75, 109] on span "View policy changes" at bounding box center [66, 112] width 69 height 11
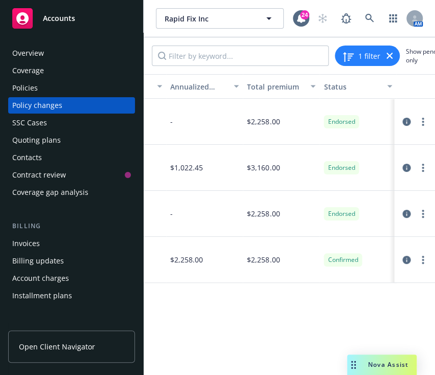
scroll to position [0, 532]
click at [401, 163] on div at bounding box center [414, 168] width 33 height 12
click at [403, 168] on icon "circleInformation" at bounding box center [406, 168] width 8 height 8
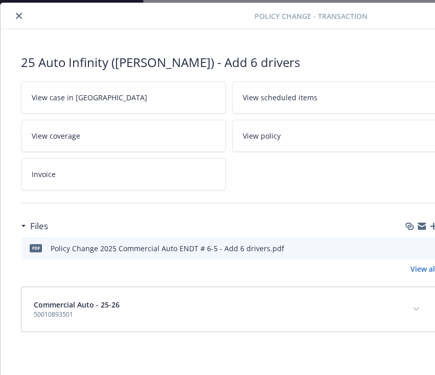
scroll to position [30, 189]
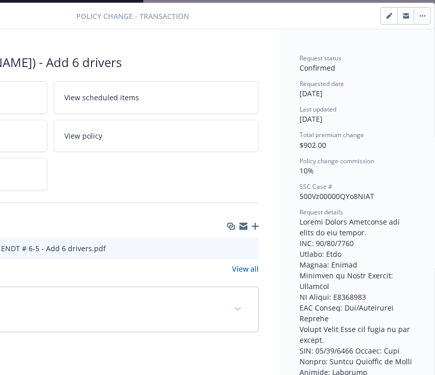
click at [228, 244] on icon "download file" at bounding box center [232, 247] width 8 height 8
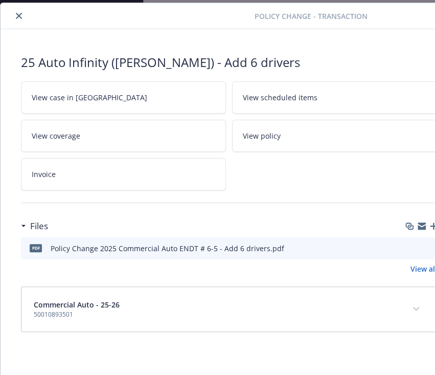
click at [299, 193] on div at bounding box center [229, 196] width 416 height 12
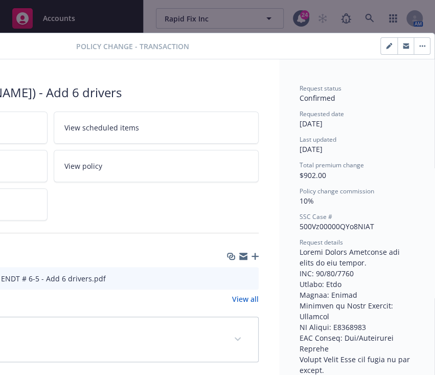
scroll to position [0, 0]
